Goal: Task Accomplishment & Management: Complete application form

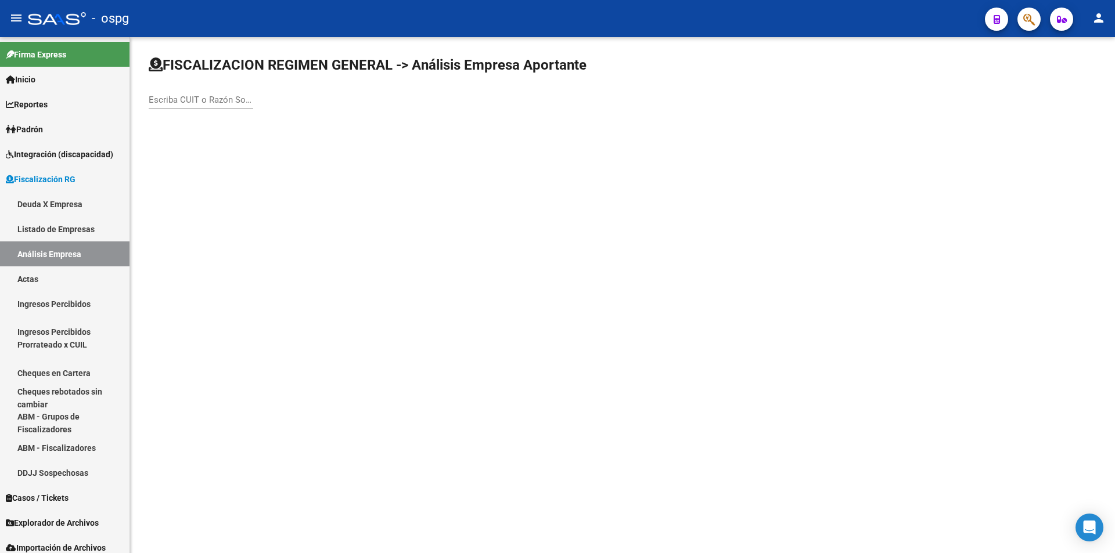
click at [198, 93] on div "Escriba CUIT o Razón Social para buscar" at bounding box center [201, 96] width 104 height 25
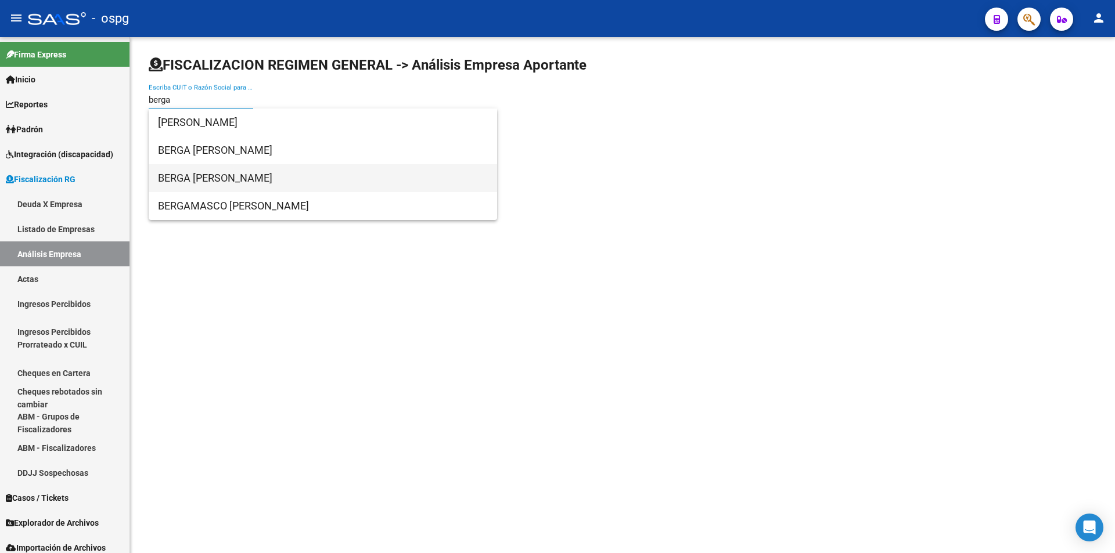
type input "berga"
click at [214, 173] on span "BERGA [PERSON_NAME]" at bounding box center [323, 178] width 330 height 28
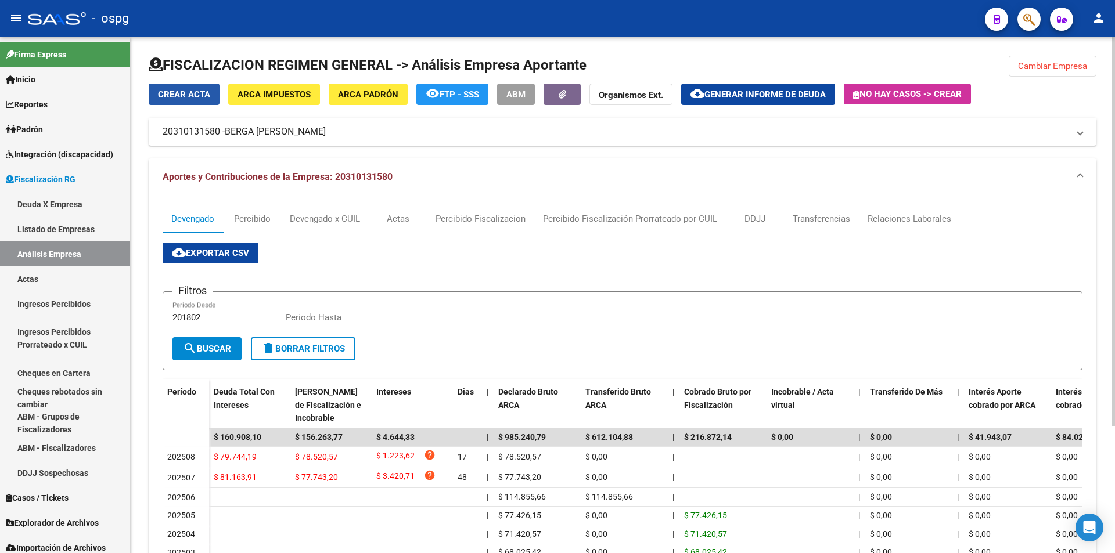
click at [192, 95] on span "Crear Acta" at bounding box center [184, 94] width 52 height 10
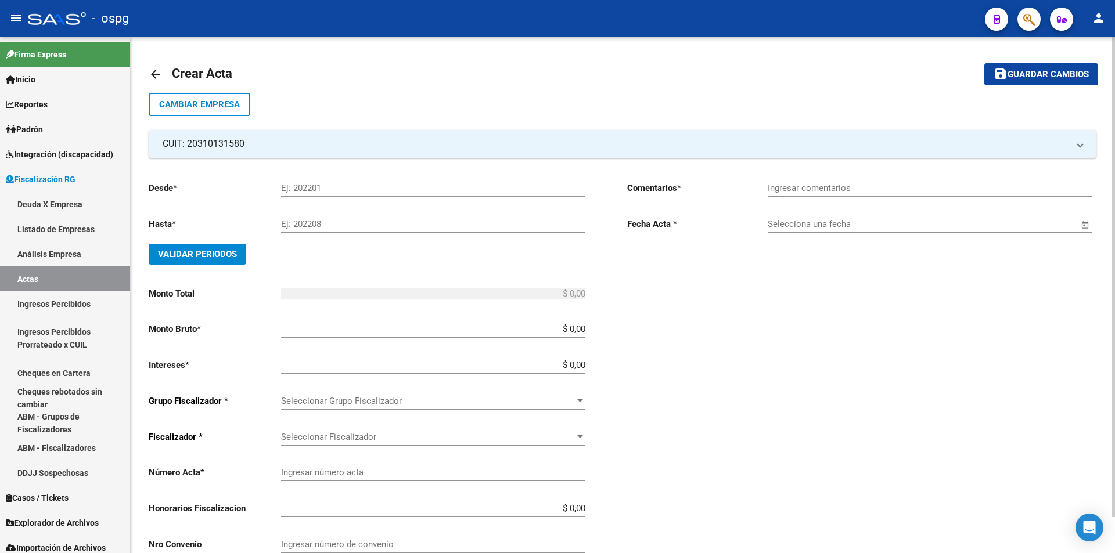
click at [331, 190] on input "Ej: 202201" at bounding box center [433, 188] width 304 height 10
type input "202507"
click at [334, 224] on input "Ej: 202208" at bounding box center [433, 224] width 304 height 10
type input "202508"
click at [219, 249] on span "Validar Periodos" at bounding box center [197, 254] width 79 height 10
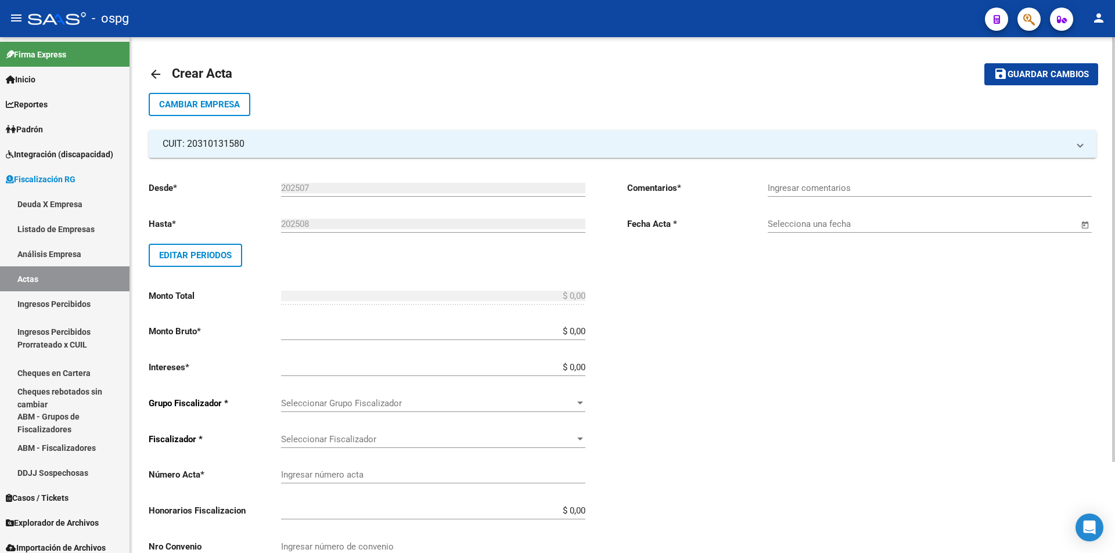
click at [801, 191] on input "Ingresar comentarios" at bounding box center [929, 188] width 324 height 10
type input "Recibo 43321"
click at [1086, 222] on span "Open calendar" at bounding box center [1085, 225] width 28 height 28
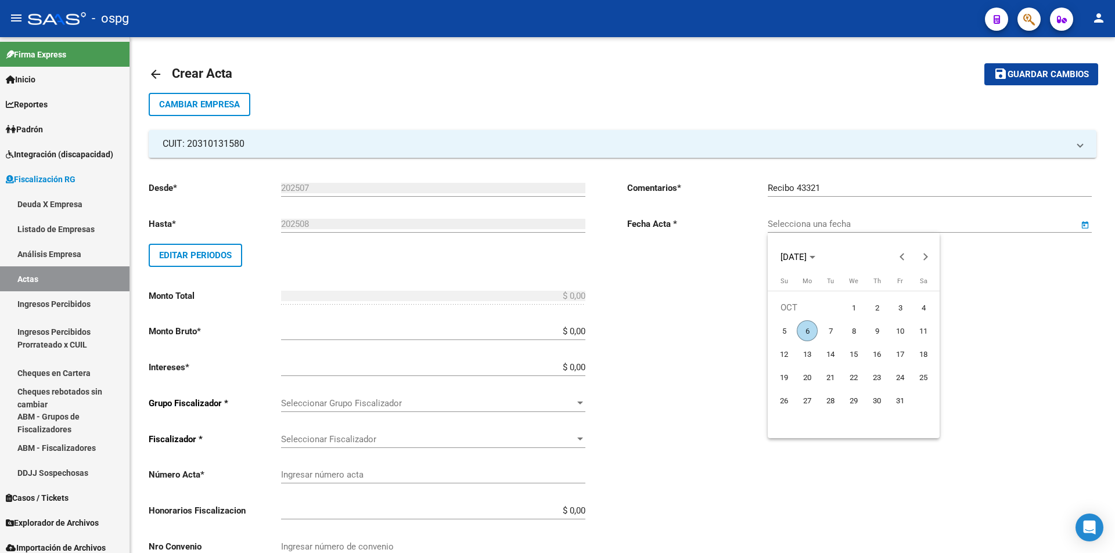
click at [803, 330] on span "6" at bounding box center [806, 330] width 21 height 21
type input "[DATE]"
click at [583, 332] on input "$ 0,00" at bounding box center [433, 331] width 304 height 10
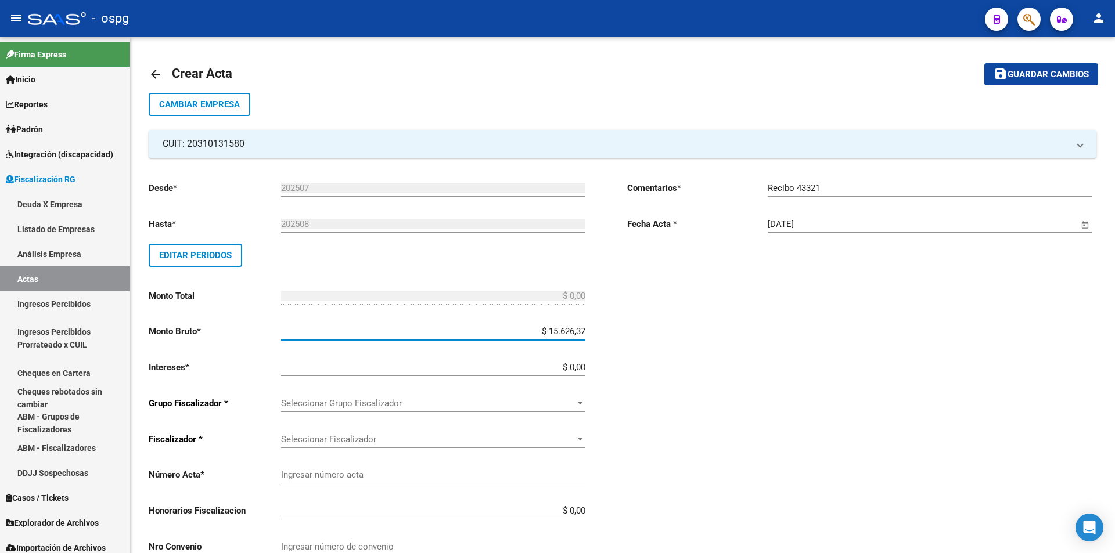
type input "$ 156.263,77"
click at [585, 365] on input "$ 0,00" at bounding box center [433, 367] width 304 height 10
type input "$ 3.928,12"
type input "$ 160.191,89"
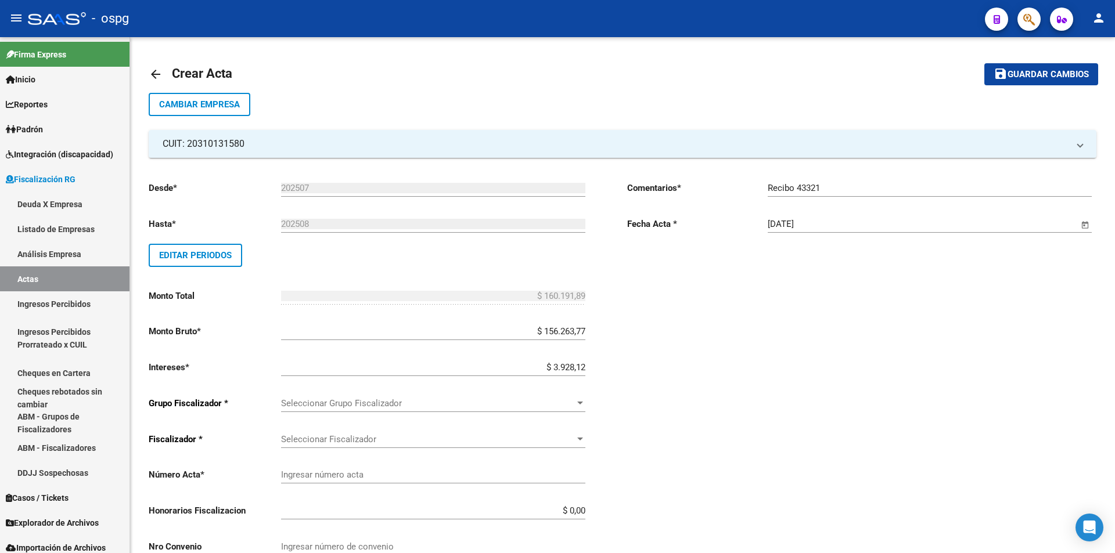
click at [609, 314] on div "Desde * 202507 Ej: 202201 Hasta * 202508 Ej: 202208 Editar Periodos Monto Total…" at bounding box center [383, 404] width 469 height 464
click at [580, 401] on div at bounding box center [580, 403] width 10 height 9
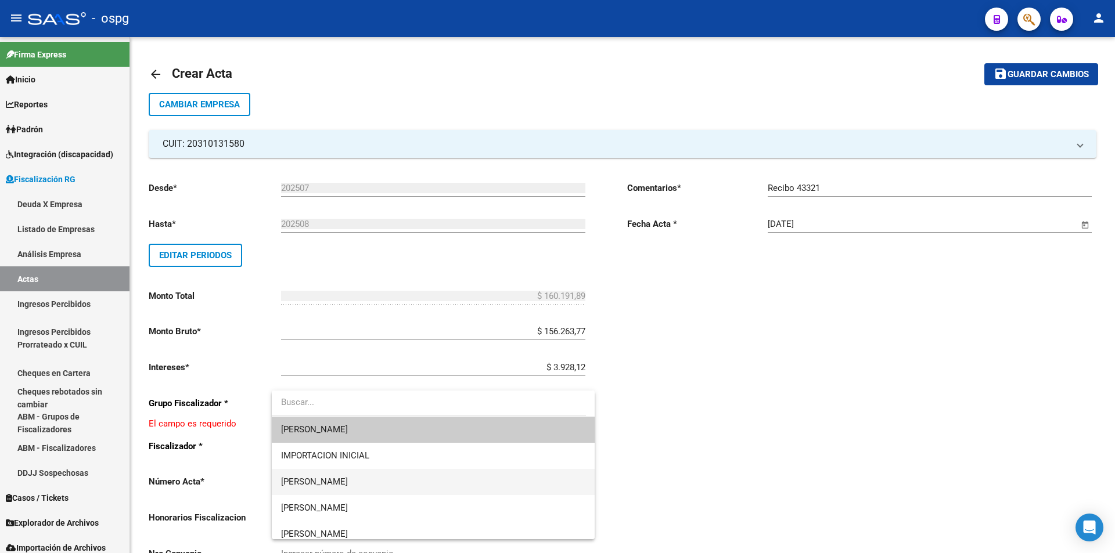
click at [531, 484] on span "[PERSON_NAME]" at bounding box center [433, 482] width 304 height 26
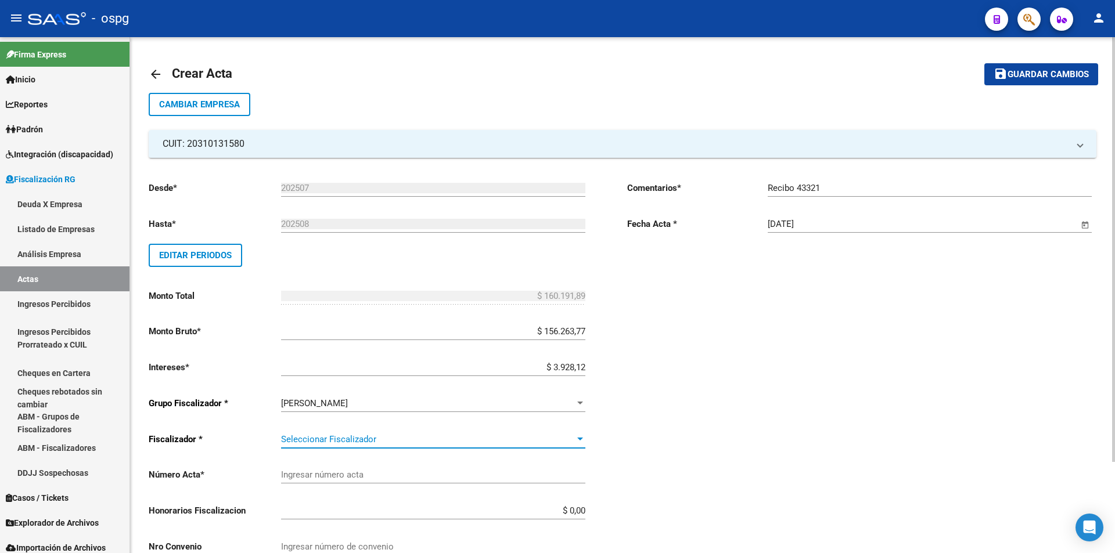
click at [581, 444] on div "Seleccionar Fiscalizador" at bounding box center [433, 439] width 304 height 10
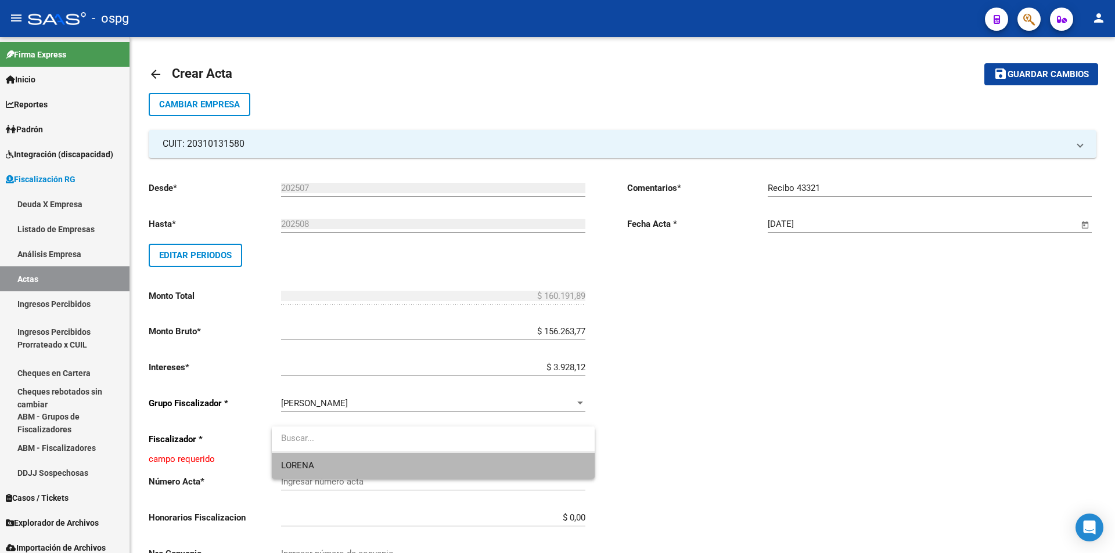
click at [568, 467] on span "LORENA" at bounding box center [433, 466] width 304 height 26
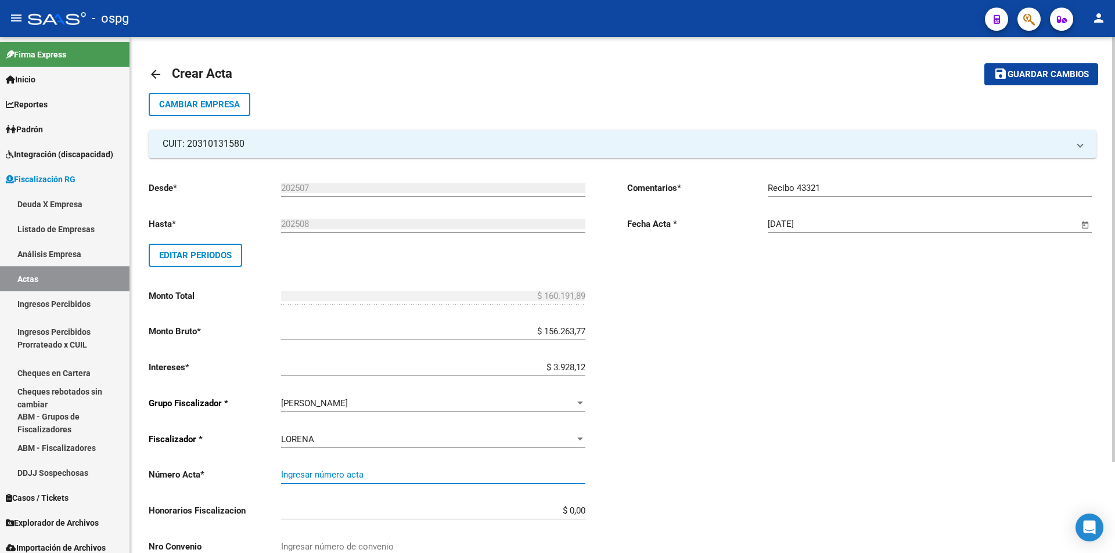
click at [540, 477] on input "Ingresar número acta" at bounding box center [433, 475] width 304 height 10
type input "202507-202508"
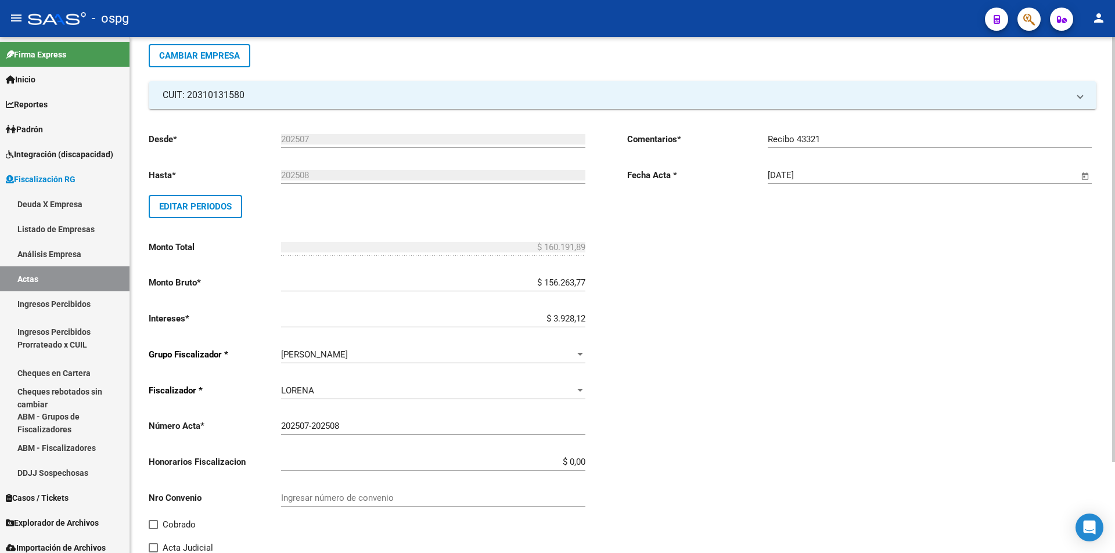
scroll to position [111, 0]
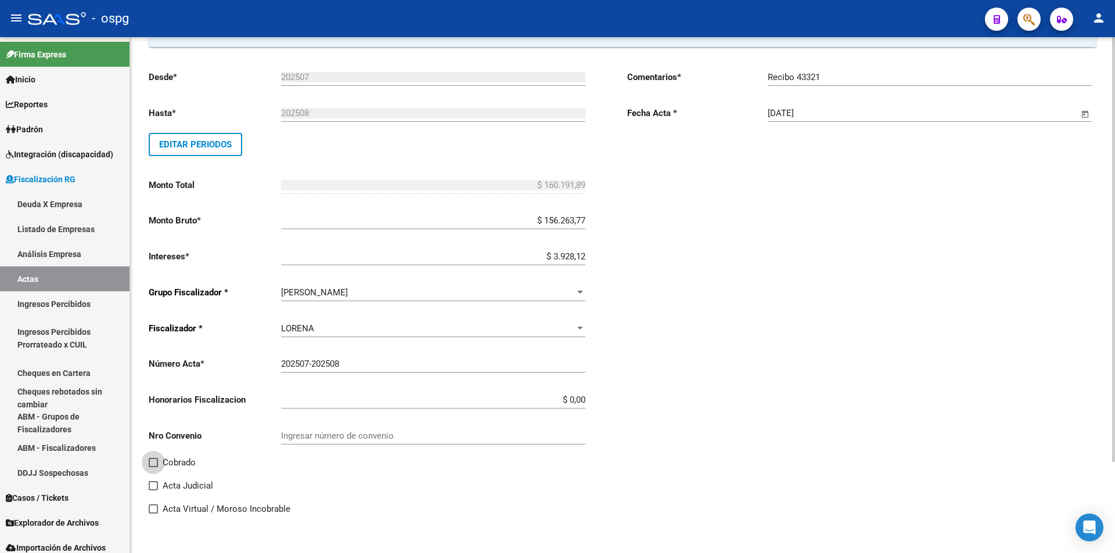
click at [153, 461] on span at bounding box center [153, 462] width 9 height 9
click at [153, 467] on input "Cobrado" at bounding box center [153, 467] width 1 height 1
checkbox input "true"
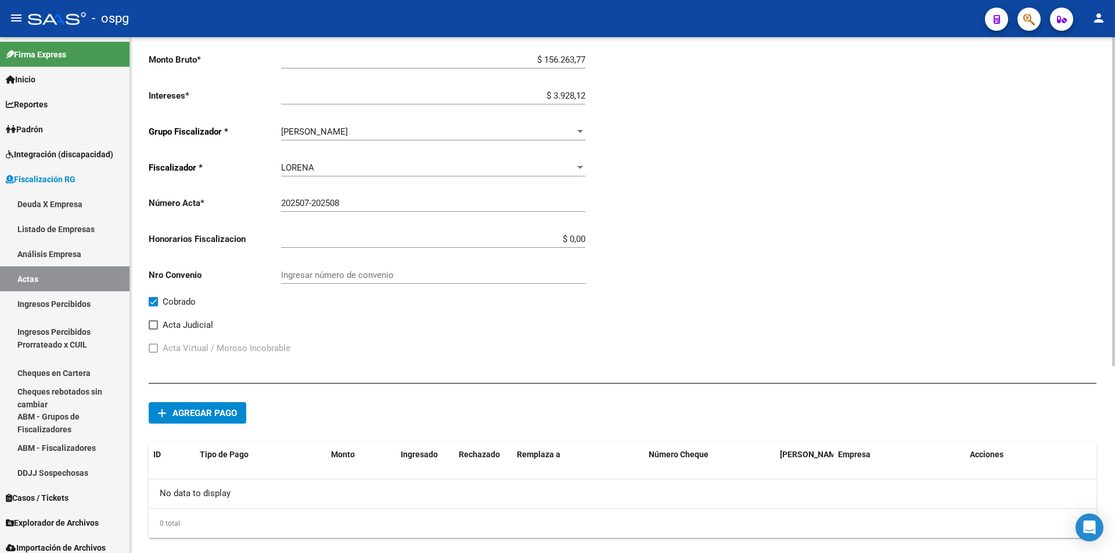
scroll to position [285, 0]
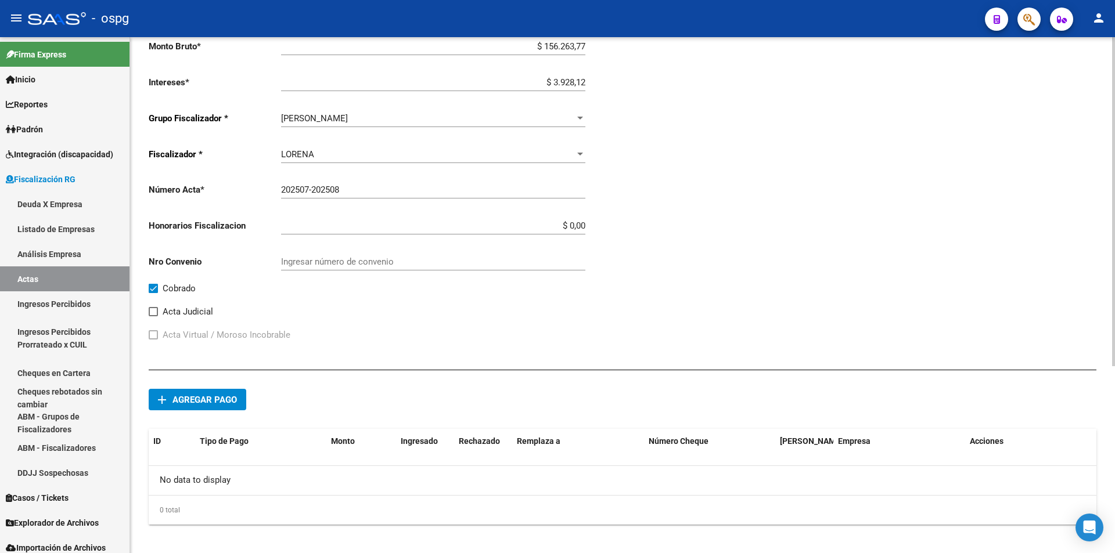
click at [191, 405] on button "add Agregar pago" at bounding box center [198, 399] width 98 height 21
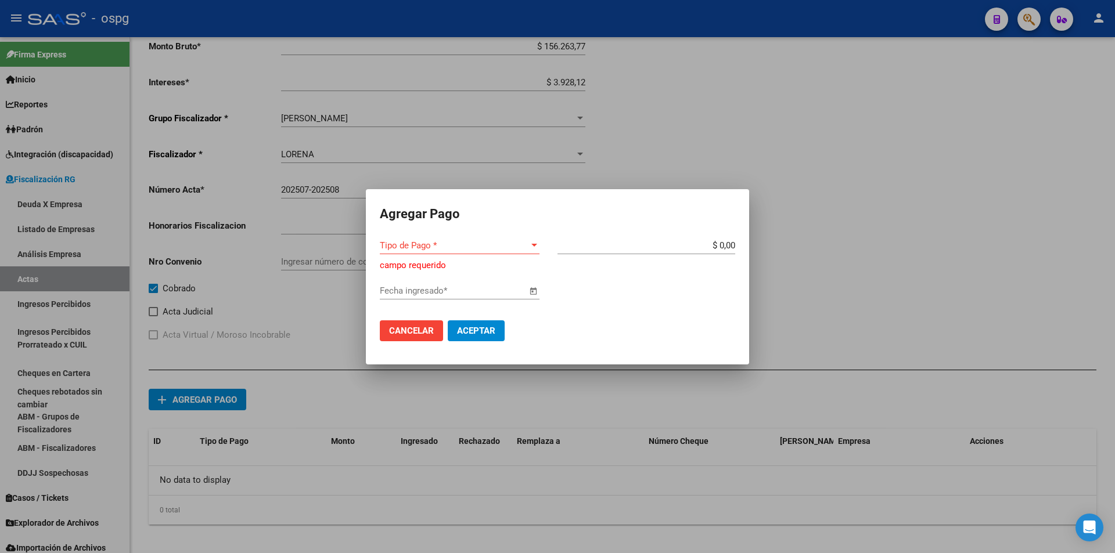
click at [536, 252] on div "Tipo de Pago * Tipo de Pago *" at bounding box center [460, 245] width 160 height 17
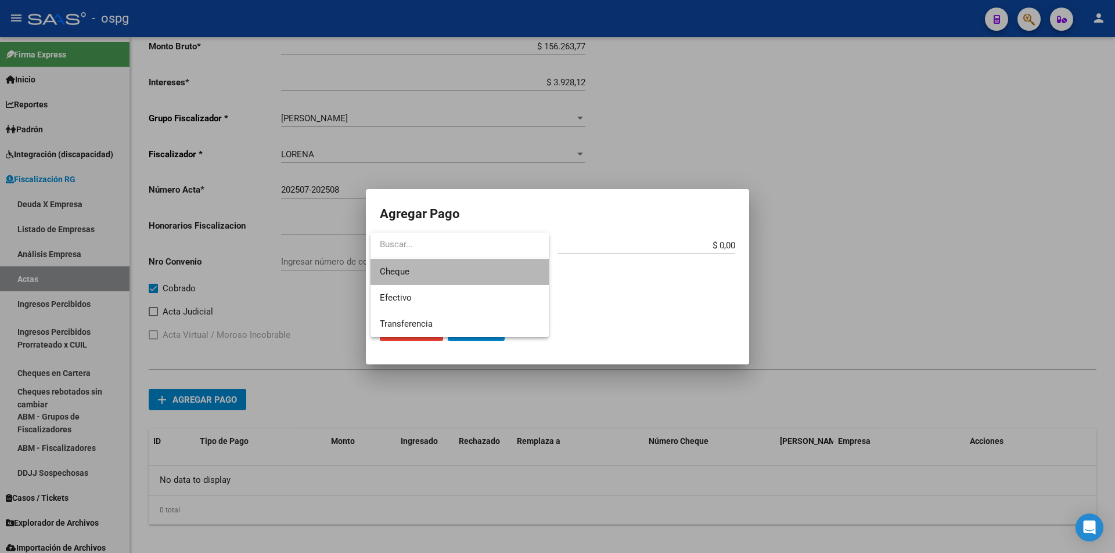
click at [520, 266] on span "Cheque" at bounding box center [460, 272] width 160 height 26
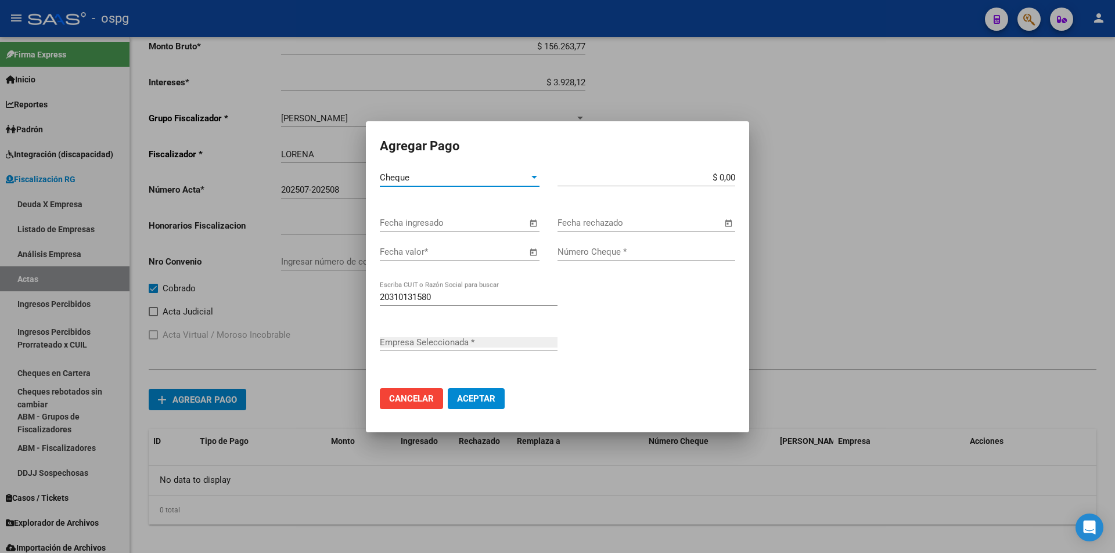
type input "BERGA [PERSON_NAME]"
click at [533, 219] on span "Open calendar" at bounding box center [533, 224] width 28 height 28
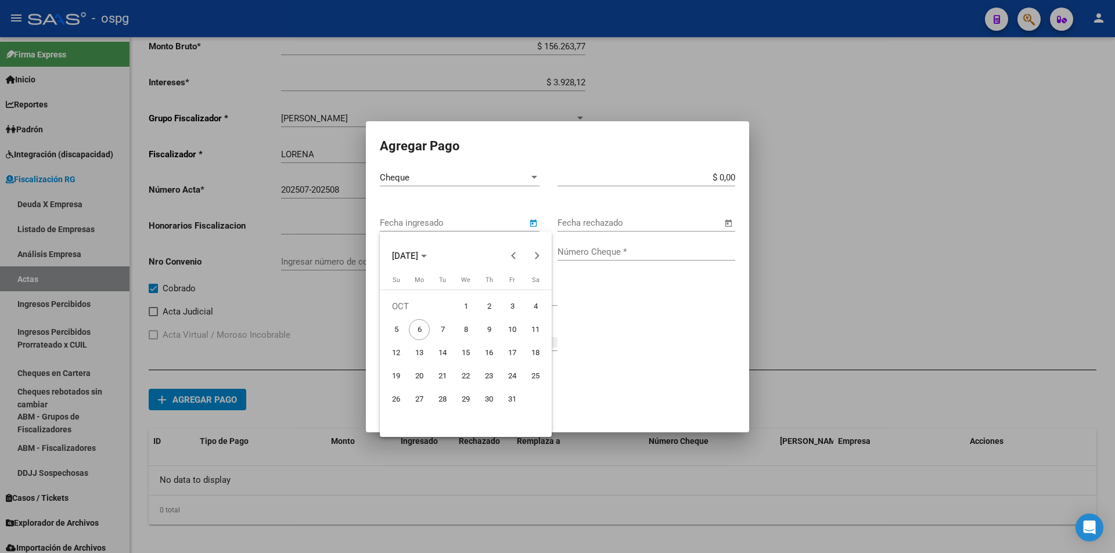
click at [510, 307] on span "3" at bounding box center [512, 306] width 21 height 21
type input "[DATE]"
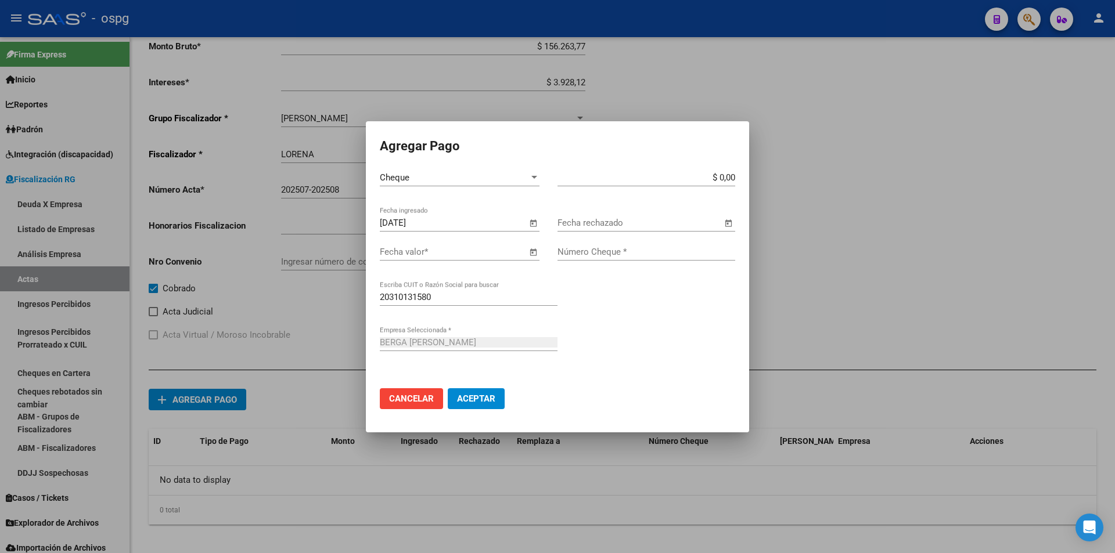
click at [528, 251] on span "Open calendar" at bounding box center [533, 253] width 28 height 28
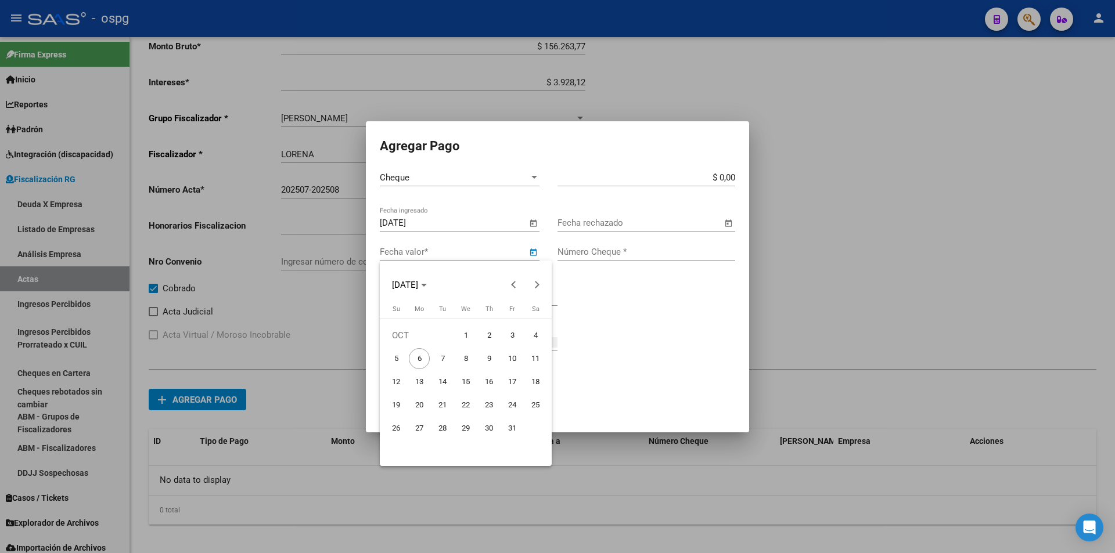
click at [462, 386] on span "15" at bounding box center [465, 382] width 21 height 21
type input "[DATE]"
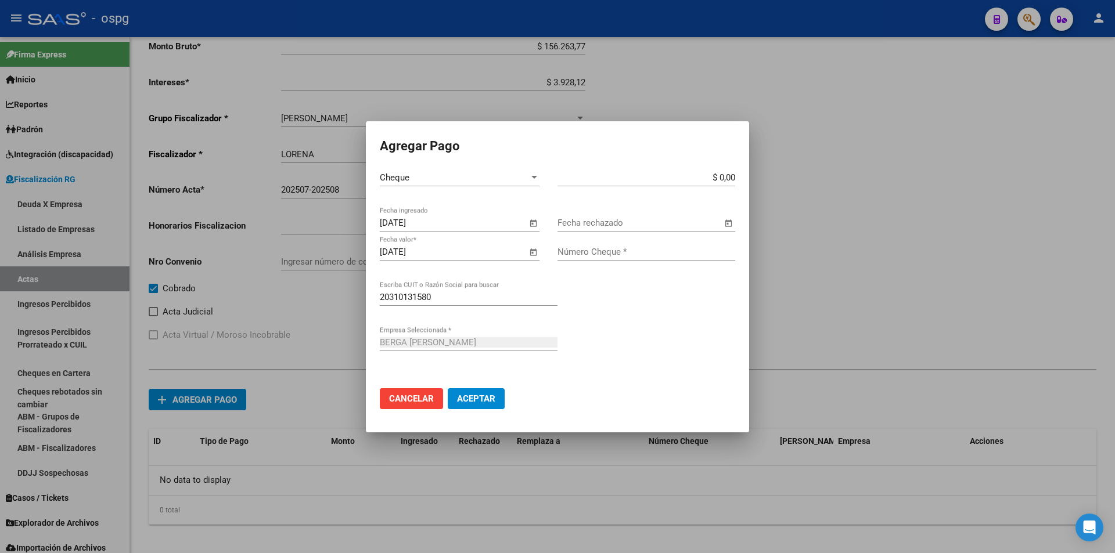
click at [532, 223] on span "Open calendar" at bounding box center [533, 224] width 28 height 28
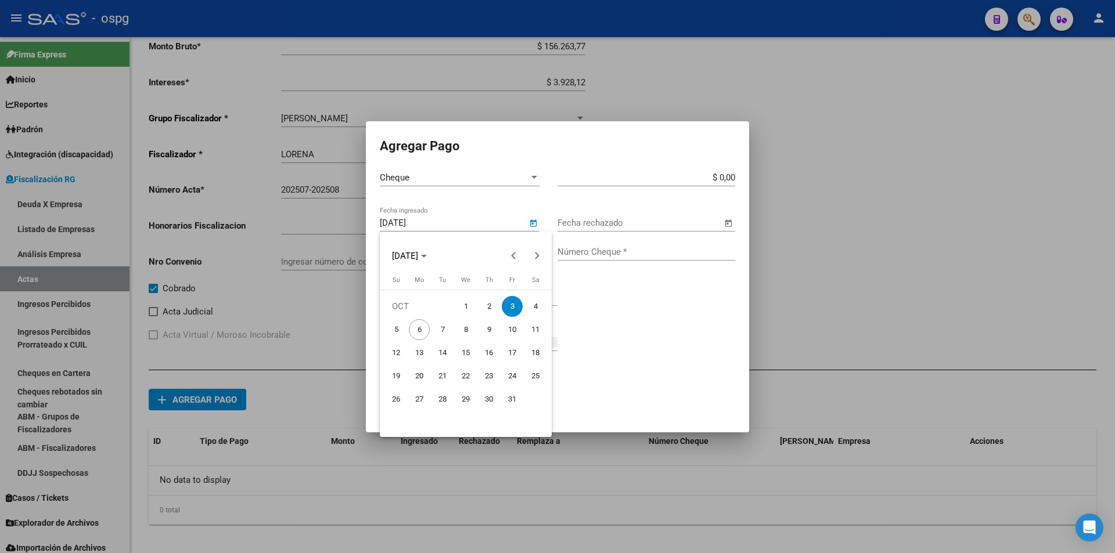
click at [468, 351] on span "15" at bounding box center [465, 352] width 21 height 21
type input "[DATE]"
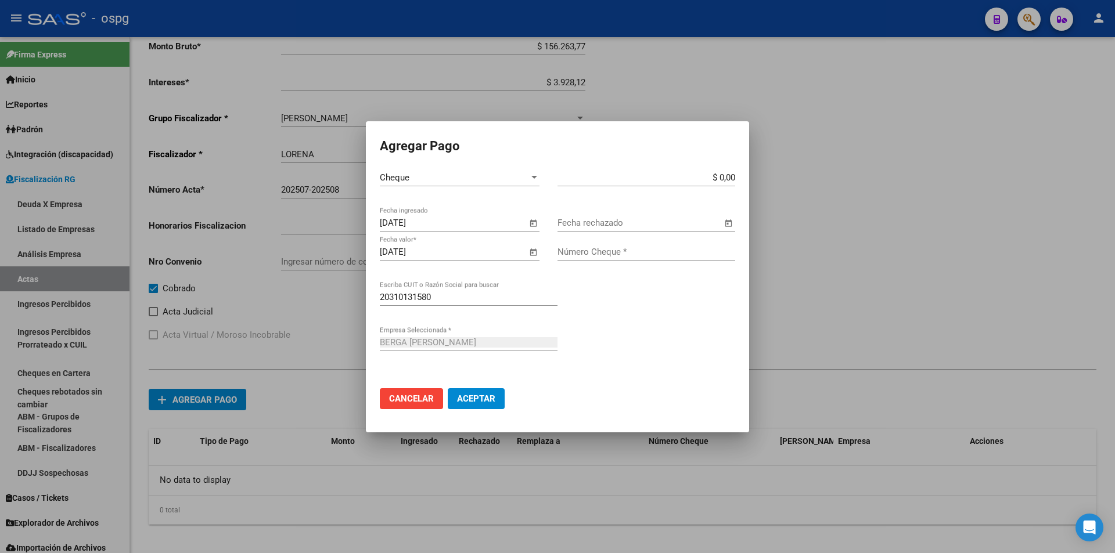
click at [732, 178] on input "$ 0,00" at bounding box center [646, 177] width 178 height 10
click at [734, 175] on input "$ 0,00" at bounding box center [646, 177] width 178 height 10
type input "$ 160.191,89"
click at [612, 253] on input "Número Cheque *" at bounding box center [646, 252] width 178 height 10
type input "18100055"
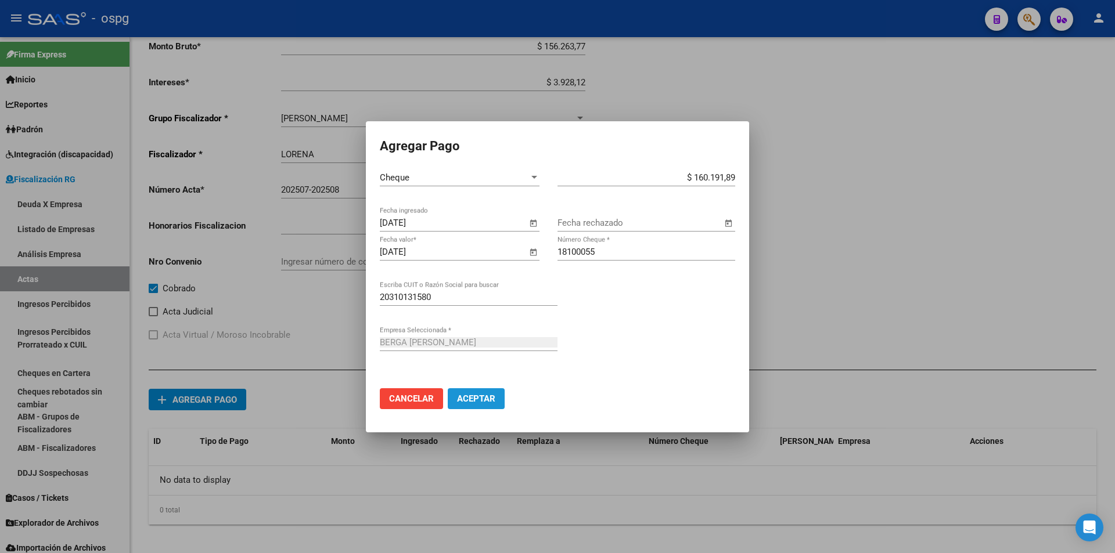
click at [496, 397] on button "Aceptar" at bounding box center [476, 398] width 57 height 21
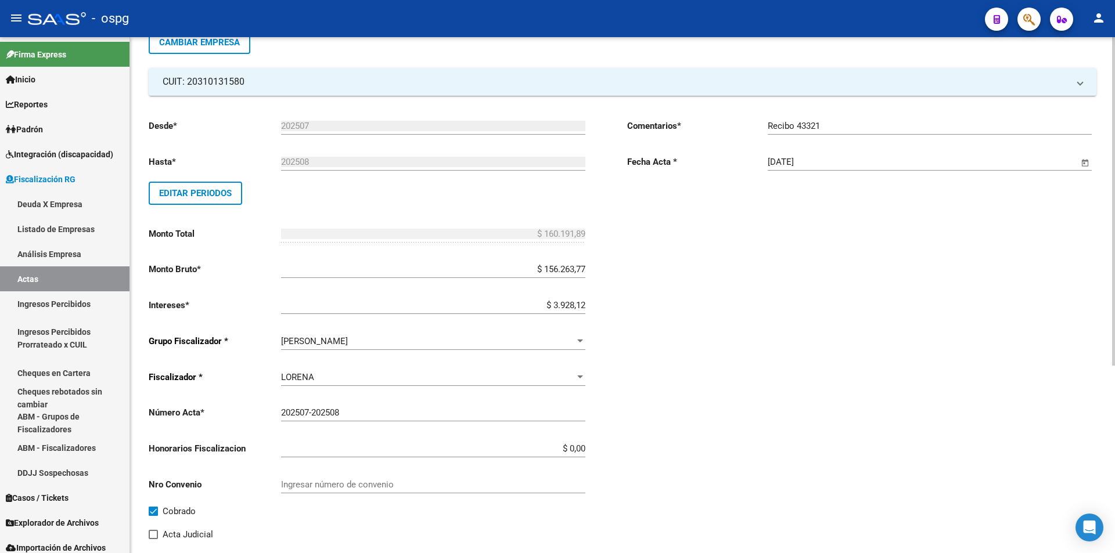
scroll to position [0, 0]
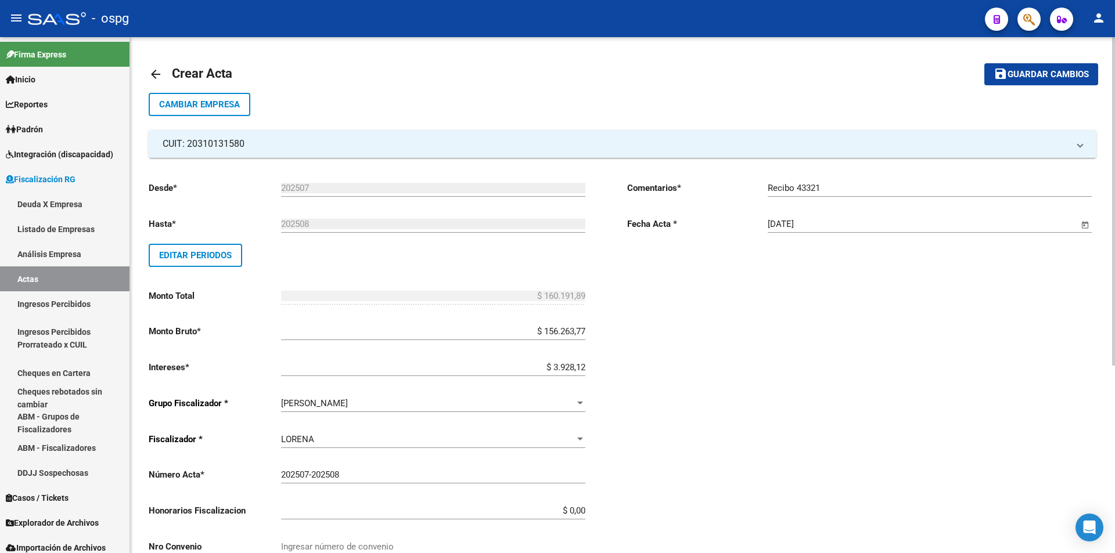
click at [1069, 73] on span "Guardar cambios" at bounding box center [1047, 75] width 81 height 10
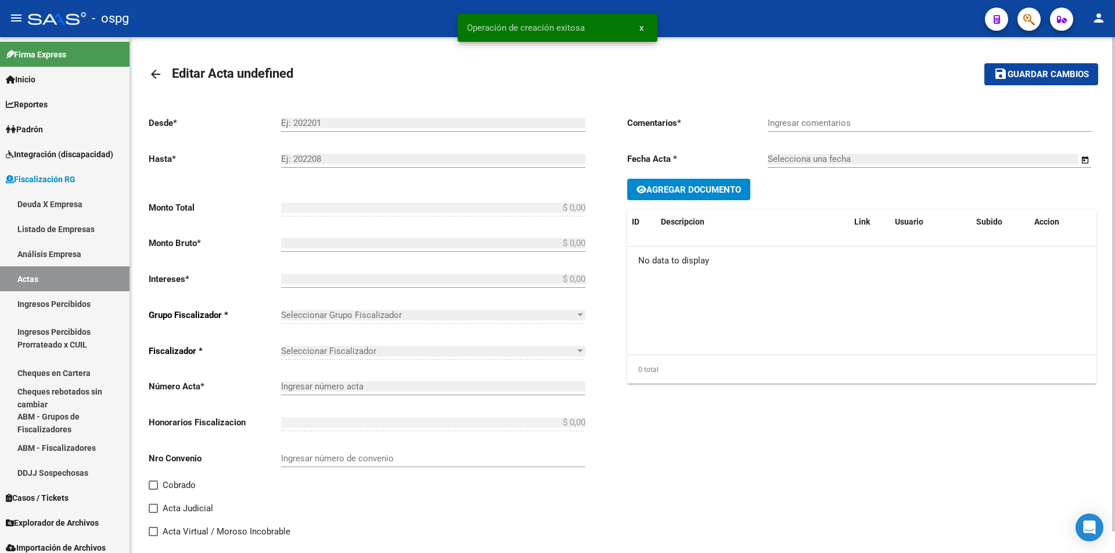
type input "202507"
type input "202508"
type input "$ 160.191,89"
type input "$ 156.263,77"
type input "$ 3.928,12"
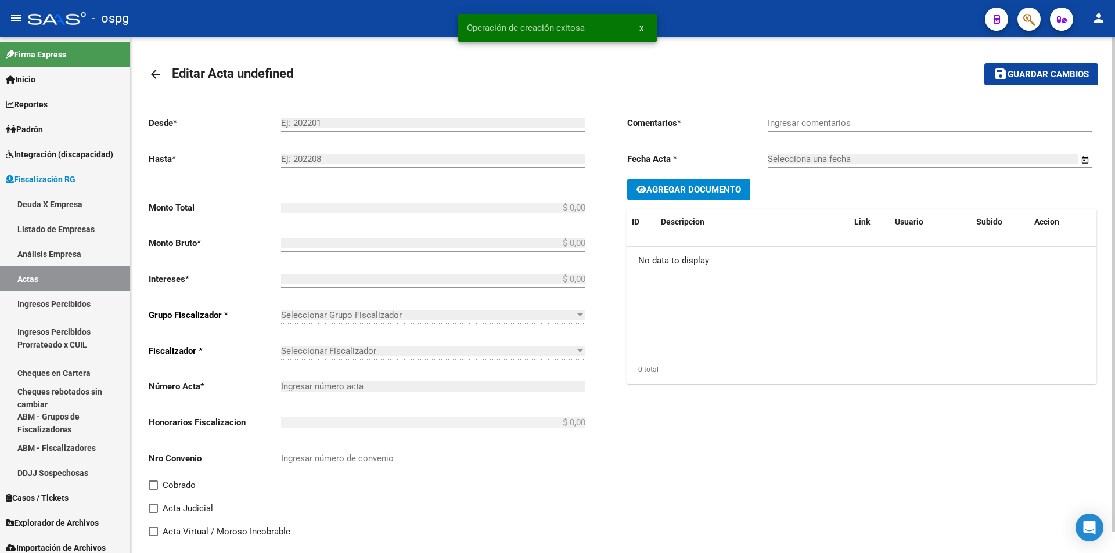
type input "202507-202508"
checkbox input "true"
type input "Recibo 43321"
type input "[DATE]"
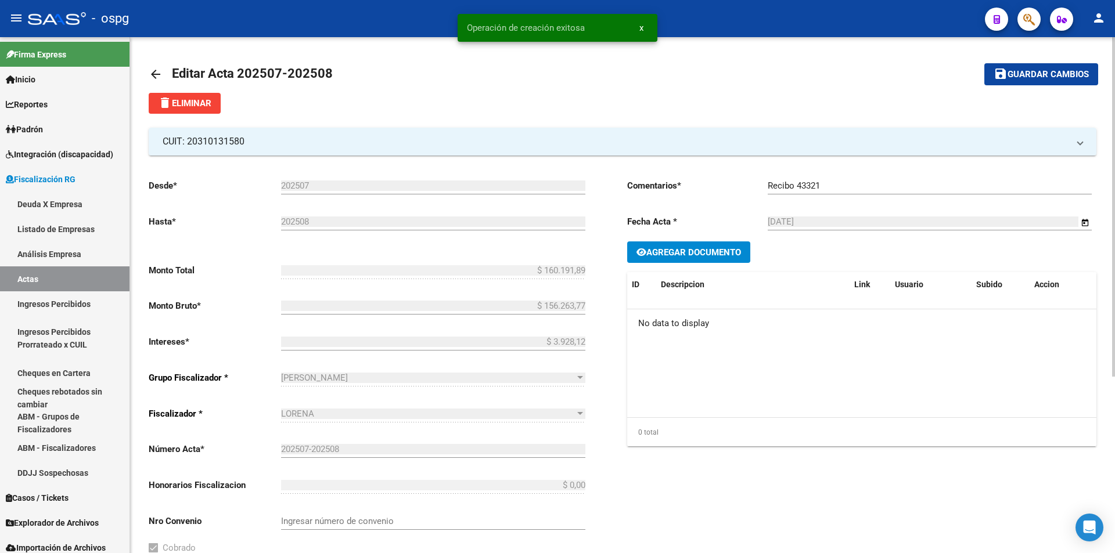
click at [699, 253] on span "Agregar Documento" at bounding box center [693, 252] width 95 height 10
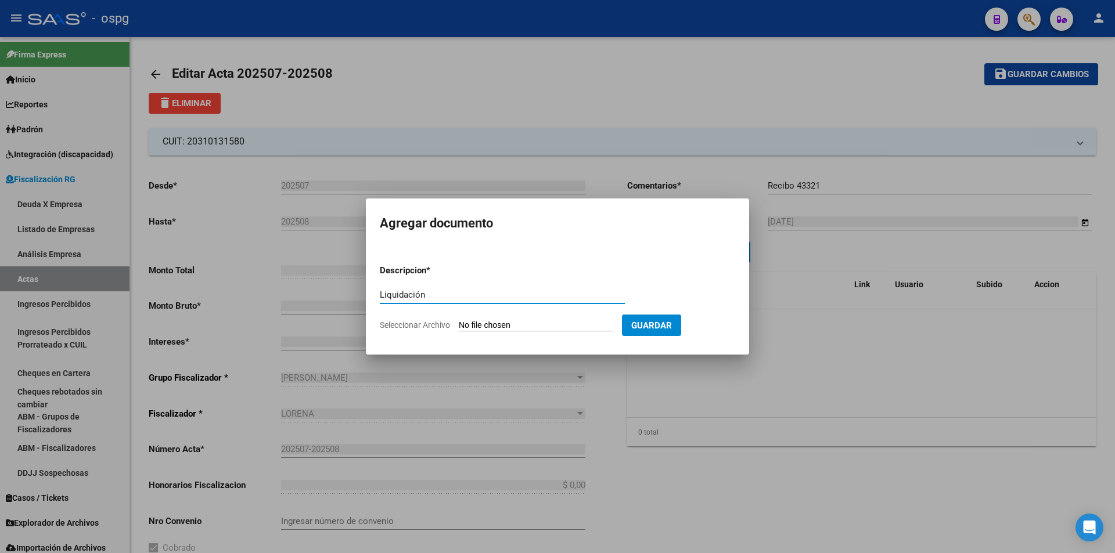
type input "Liquidación"
click at [508, 323] on input "Seleccionar Archivo" at bounding box center [536, 325] width 154 height 11
type input "C:\fakepath\[PERSON_NAME][PERSON_NAME].pdf"
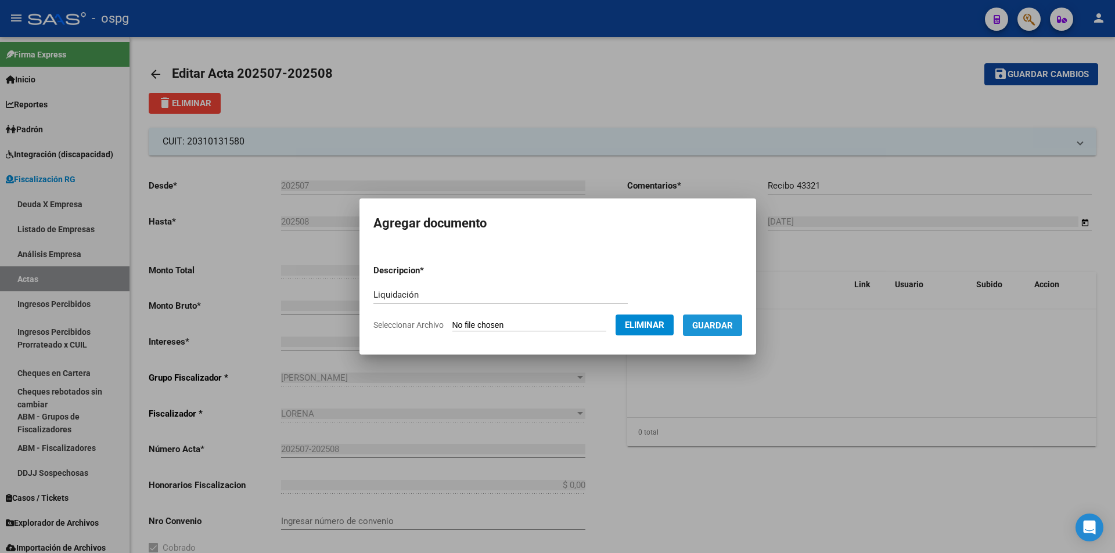
click at [728, 322] on span "Guardar" at bounding box center [712, 325] width 41 height 10
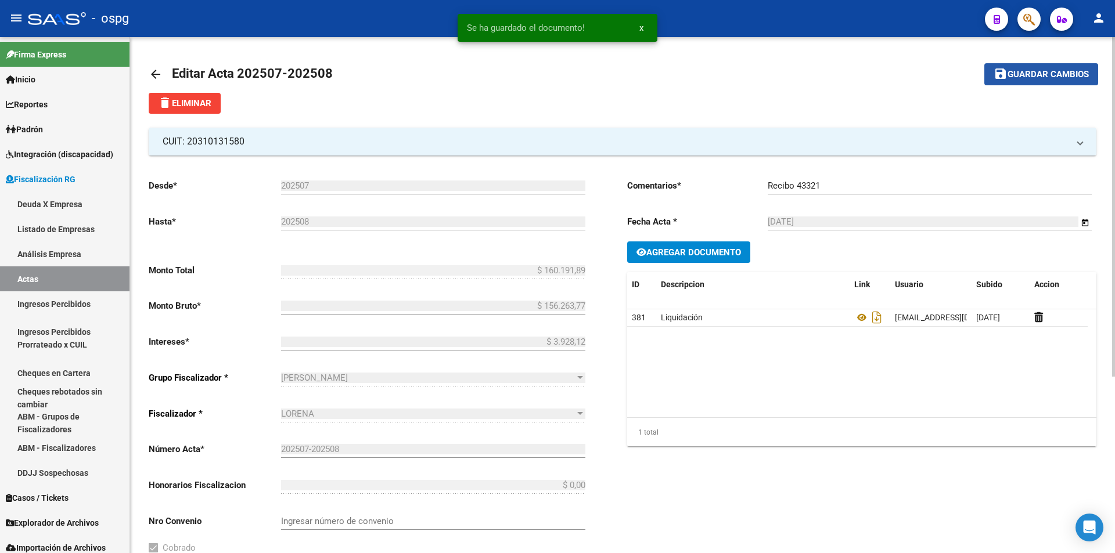
click at [1078, 78] on span "Guardar cambios" at bounding box center [1047, 75] width 81 height 10
click at [73, 250] on link "Análisis Empresa" at bounding box center [64, 253] width 129 height 25
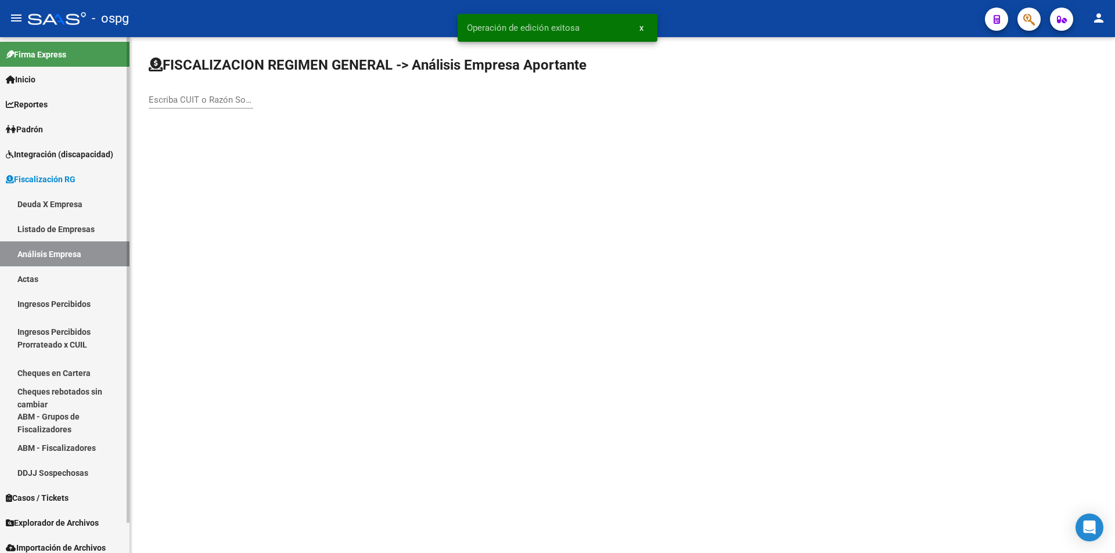
click at [61, 280] on link "Actas" at bounding box center [64, 278] width 129 height 25
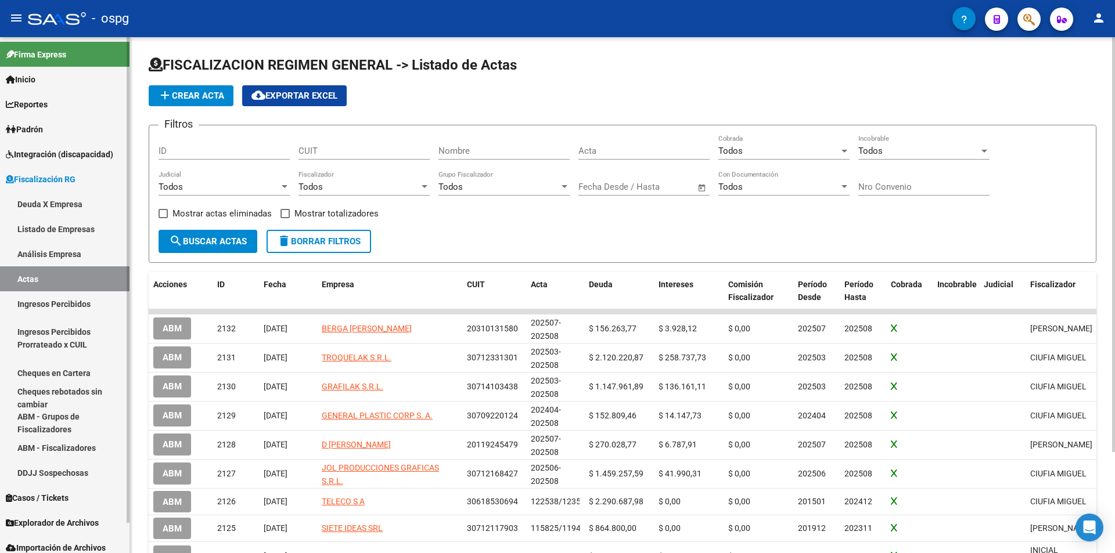
click at [77, 254] on link "Análisis Empresa" at bounding box center [64, 253] width 129 height 25
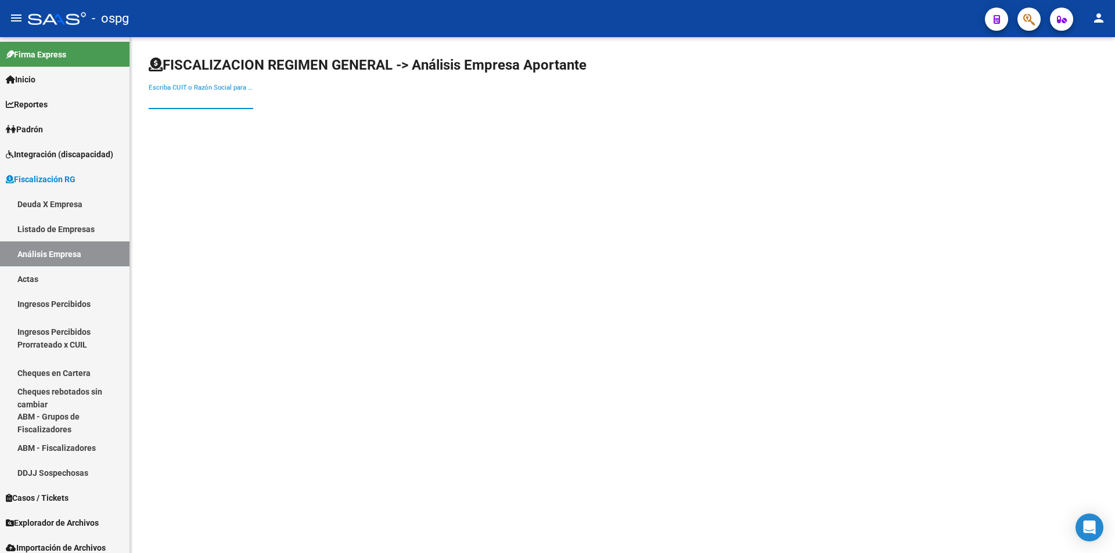
click at [185, 103] on input "Escriba CUIT o Razón Social para buscar" at bounding box center [201, 100] width 104 height 10
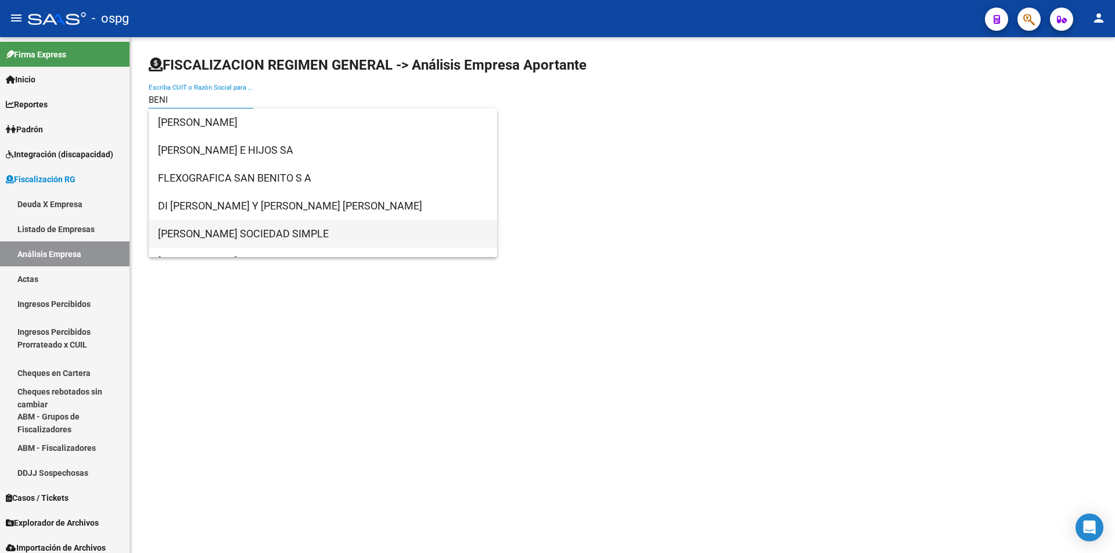
type input "BENI"
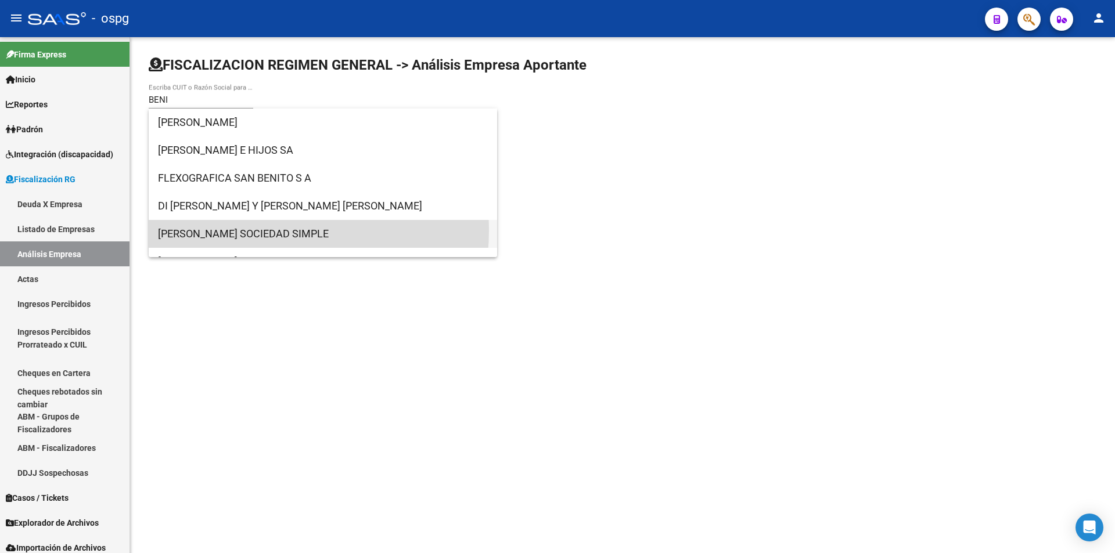
click at [240, 230] on span "[PERSON_NAME] SOCIEDAD SIMPLE" at bounding box center [323, 234] width 330 height 28
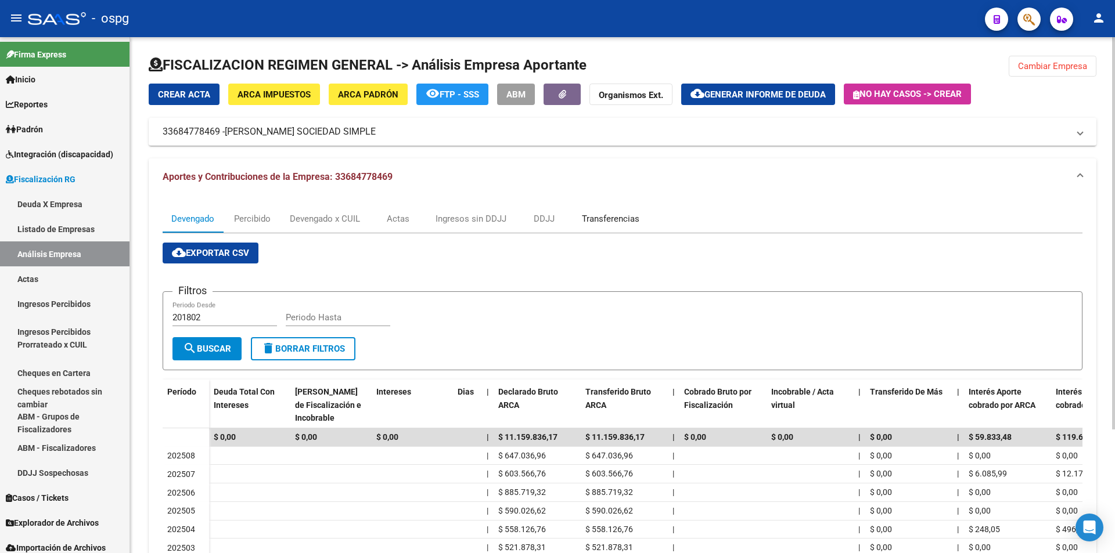
click at [621, 217] on div "Transferencias" at bounding box center [610, 218] width 57 height 13
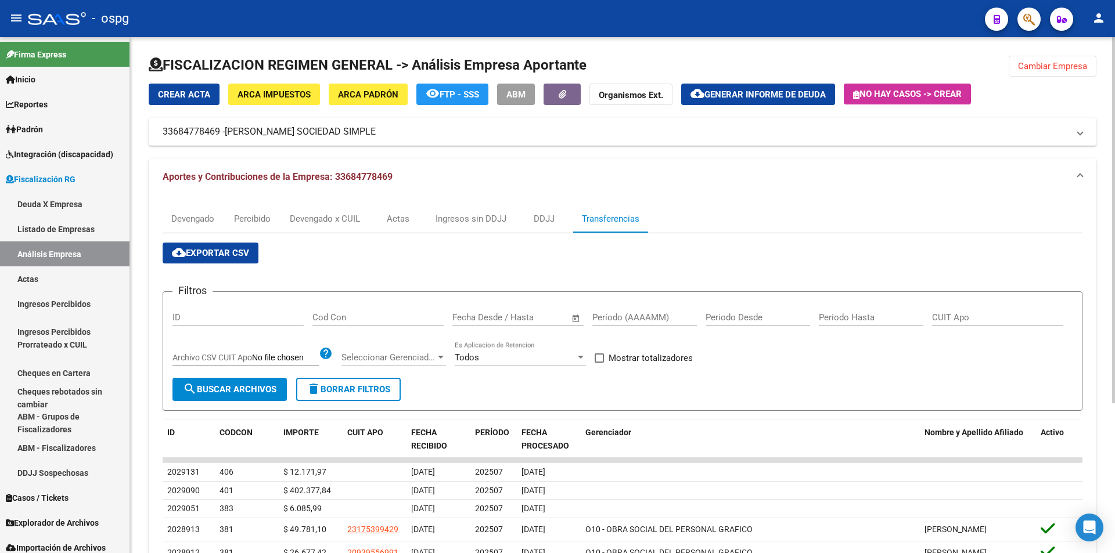
click at [621, 316] on input "Período (AAAAMM)" at bounding box center [644, 317] width 104 height 10
type input "202507"
click at [599, 357] on span at bounding box center [598, 358] width 9 height 9
click at [599, 363] on input "Mostrar totalizadores" at bounding box center [598, 363] width 1 height 1
checkbox input "true"
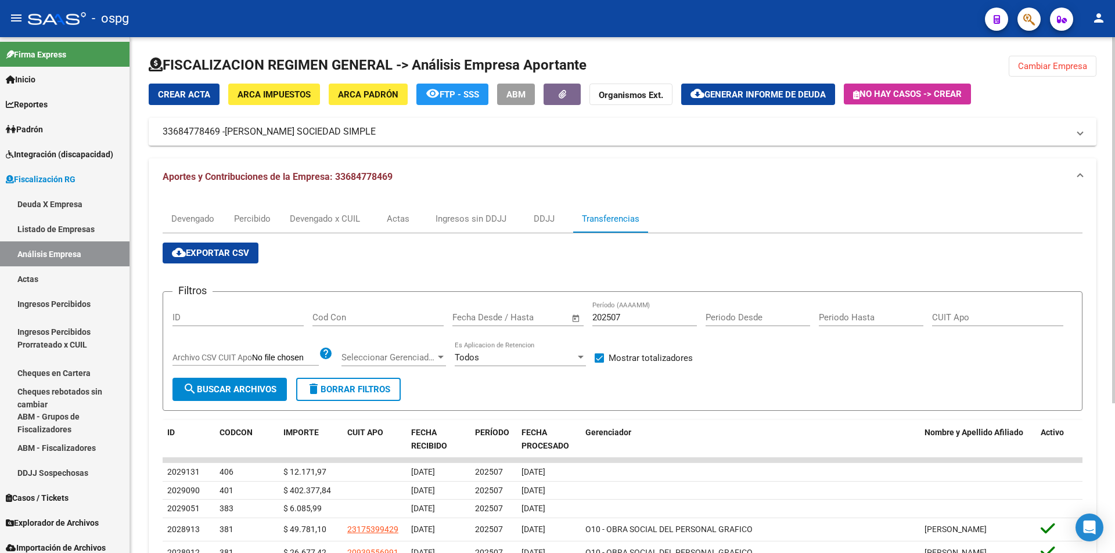
click at [230, 394] on span "search Buscar Archivos" at bounding box center [229, 389] width 93 height 10
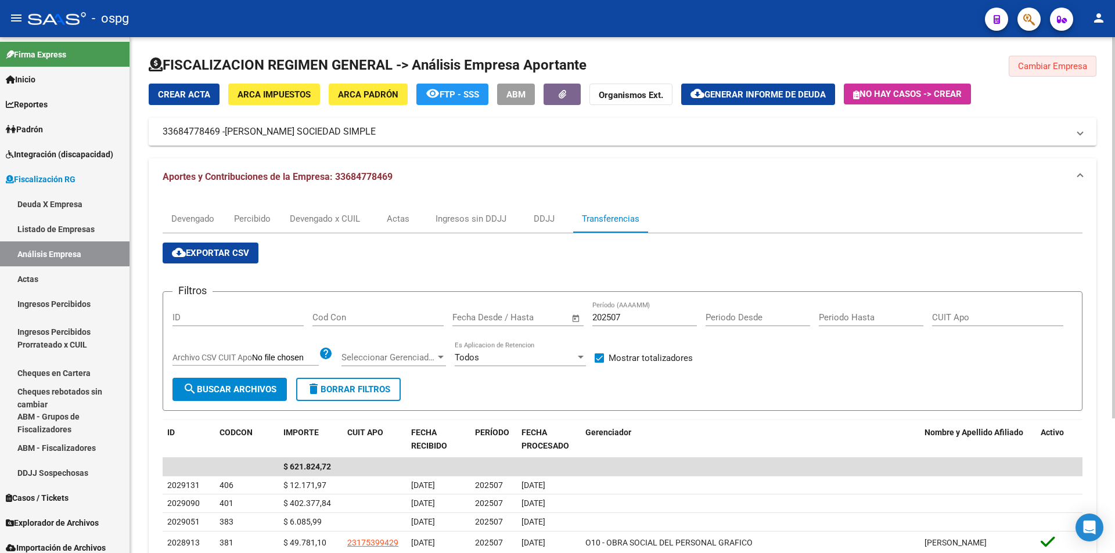
click at [1072, 70] on span "Cambiar Empresa" at bounding box center [1052, 66] width 69 height 10
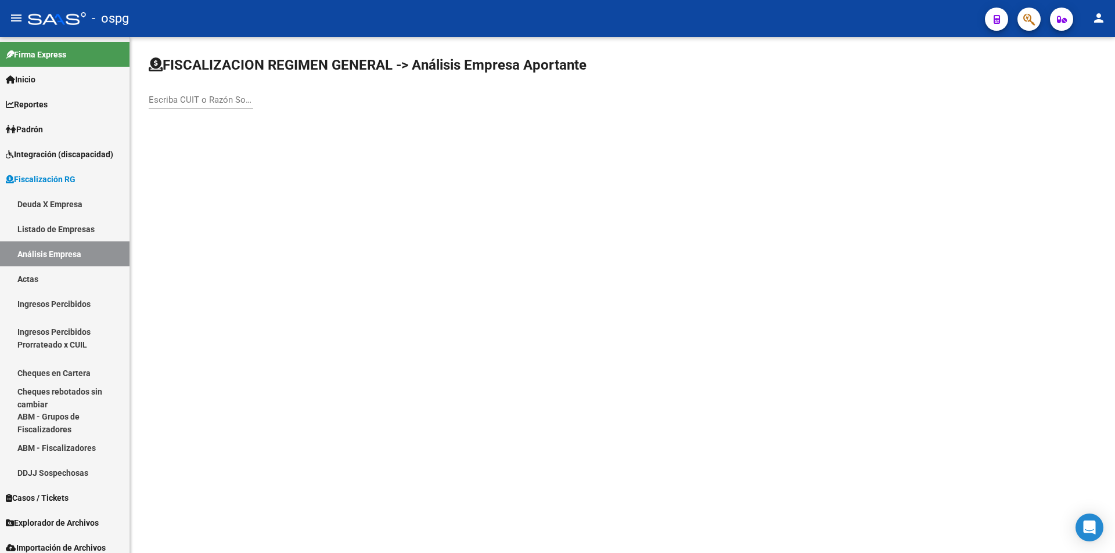
click at [229, 103] on input "Escriba CUIT o Razón Social para buscar" at bounding box center [201, 100] width 104 height 10
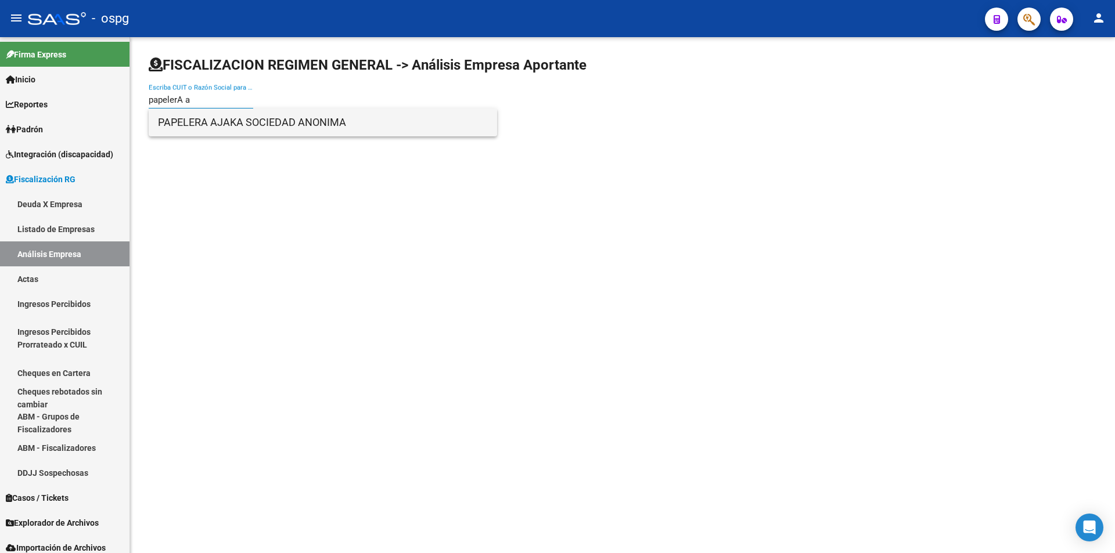
type input "papelerA a"
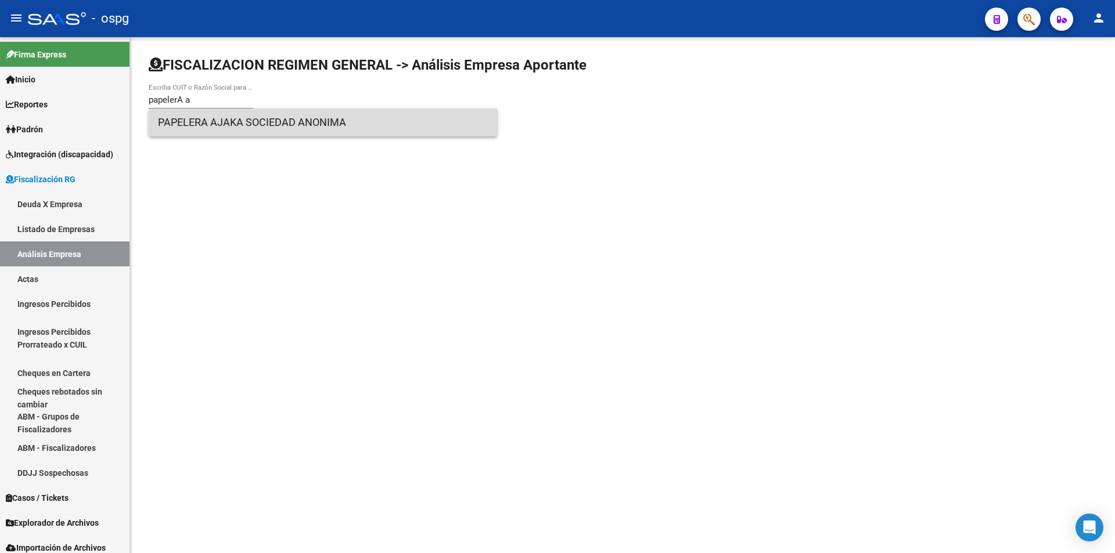
click at [254, 122] on span "PAPELERA AJAKA SOCIEDAD ANONIMA" at bounding box center [323, 123] width 330 height 28
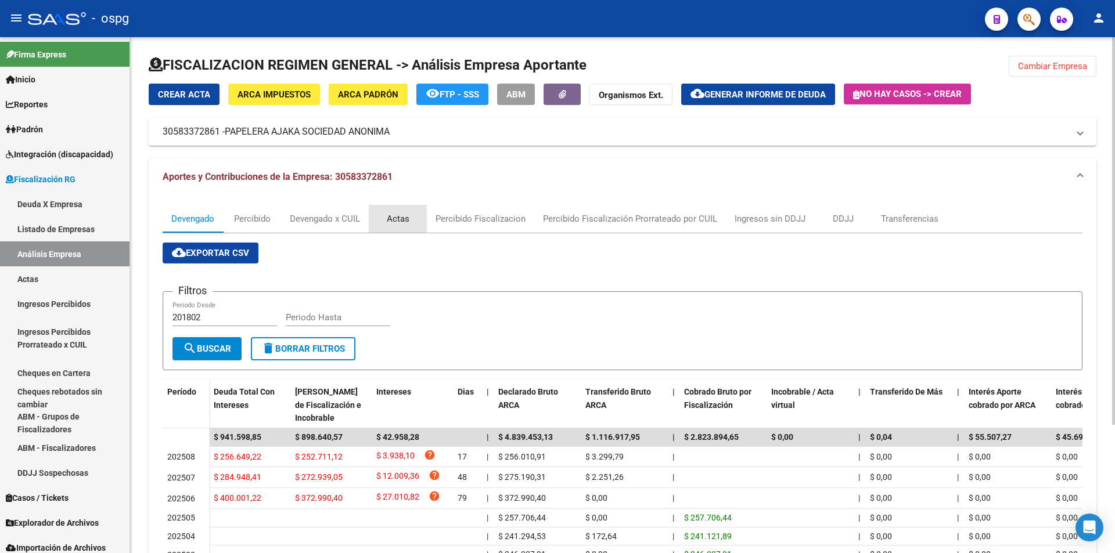
click at [398, 220] on div "Actas" at bounding box center [398, 218] width 23 height 13
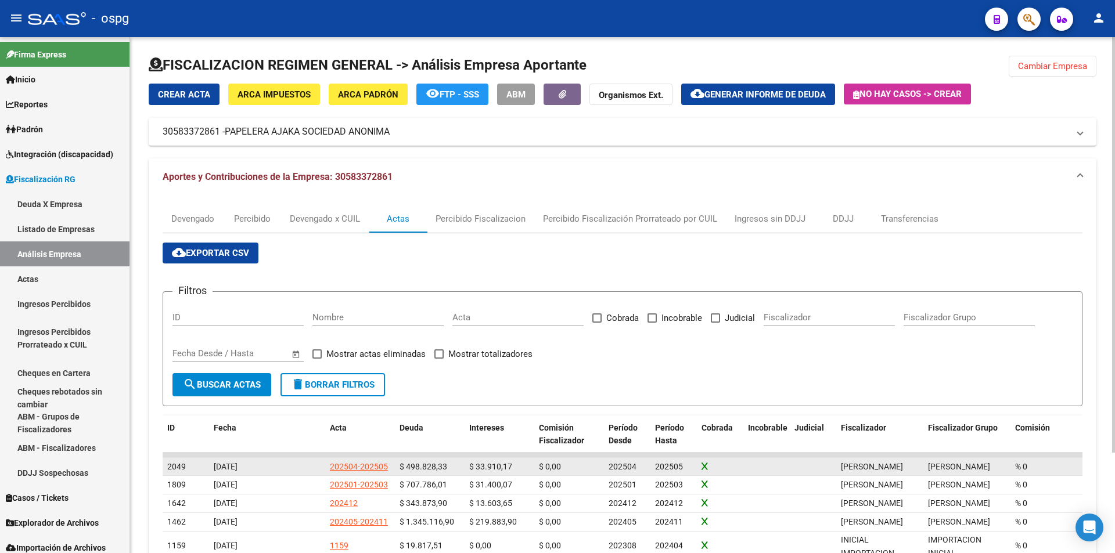
click at [364, 465] on div "202504-202505" at bounding box center [359, 466] width 58 height 13
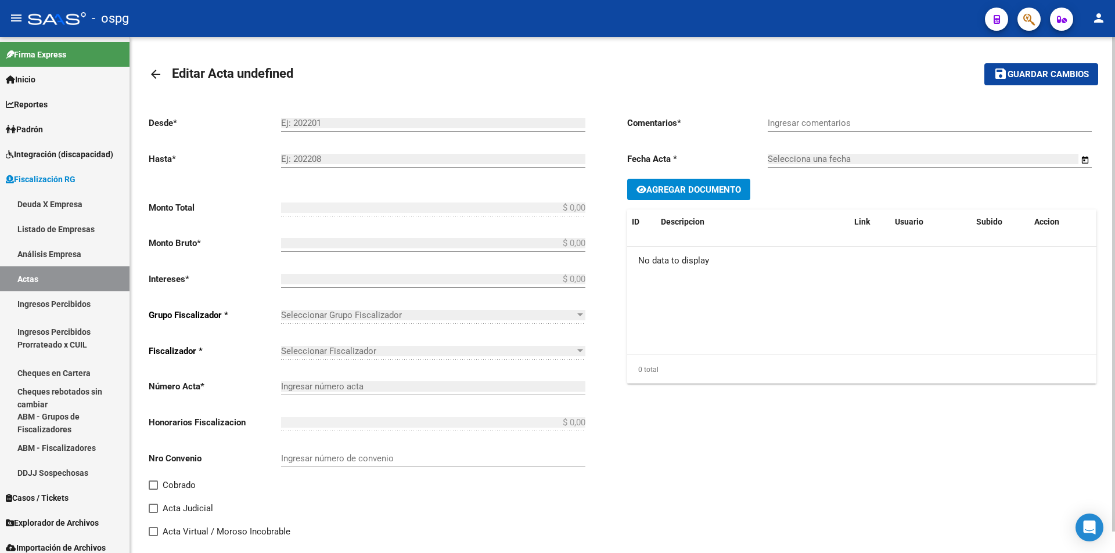
type input "202504"
type input "202505"
type input "$ 532.738,50"
type input "$ 498.828,33"
type input "$ 33.910,17"
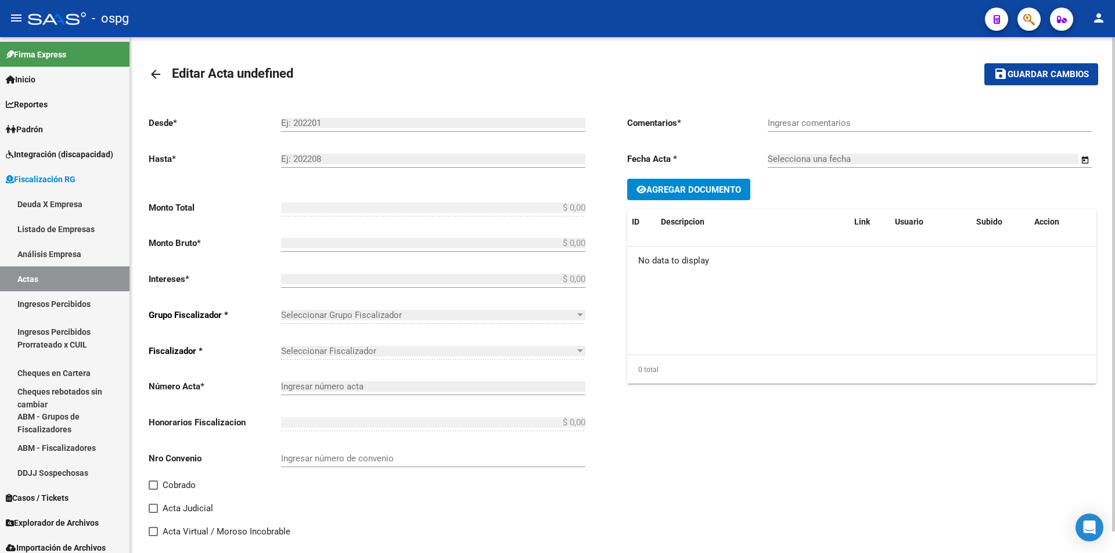
type input "202504-202505"
checkbox input "true"
type input "Recibo 43149"
type input "[DATE]"
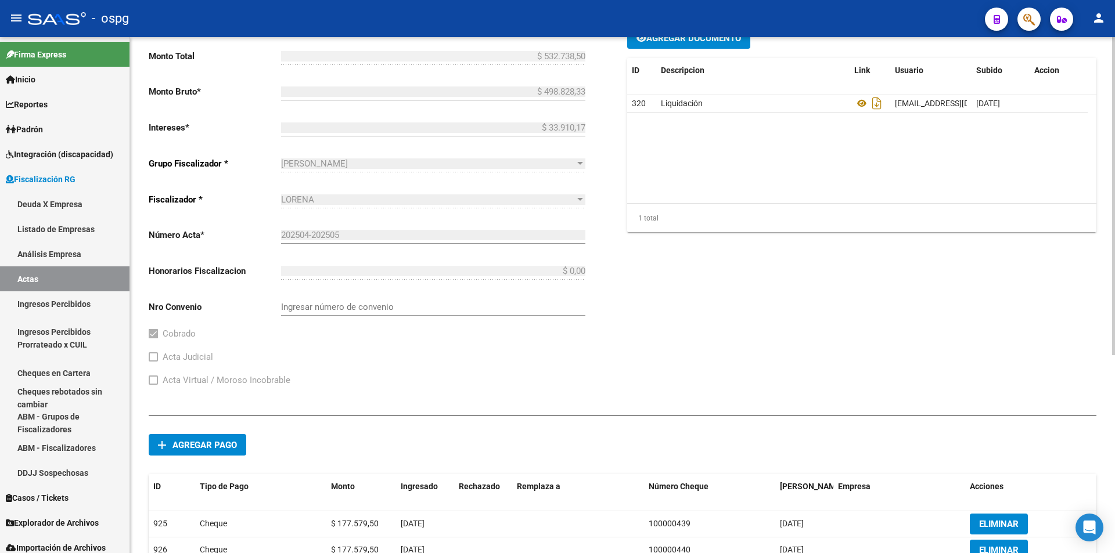
scroll to position [205, 0]
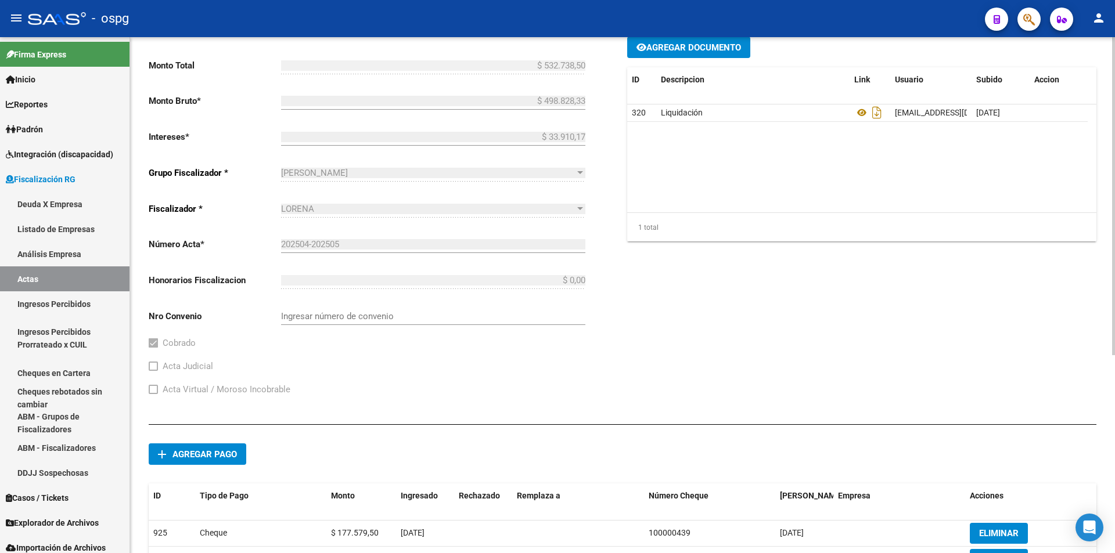
click at [823, 342] on div "Comentarios * Recibo 43149 Ingresar comentarios Fecha Acta * [DATE] Selecciona …" at bounding box center [861, 185] width 469 height 441
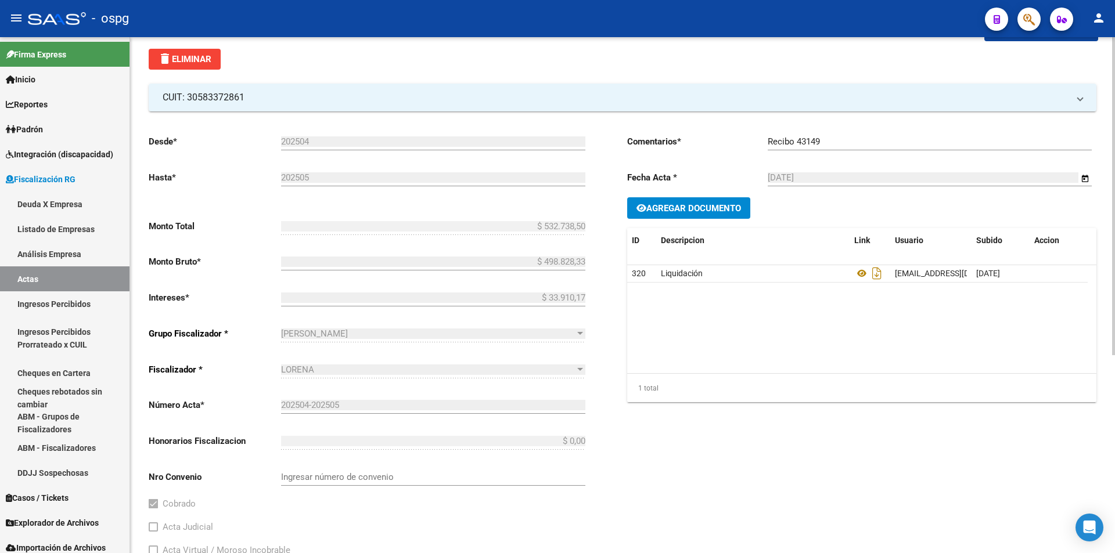
scroll to position [31, 0]
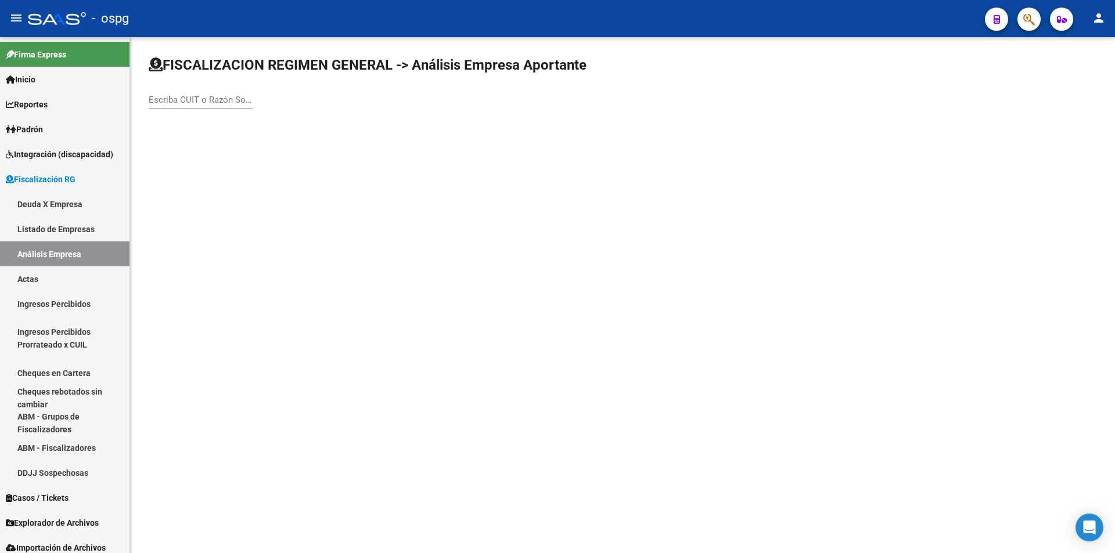
click at [363, 288] on mat-sidenav-content "FISCALIZACION REGIMEN GENERAL -> Análisis Empresa Aportante Escriba CUIT o Razó…" at bounding box center [622, 295] width 984 height 516
click at [203, 102] on input "Escriba CUIT o Razón Social para buscar" at bounding box center [201, 100] width 104 height 10
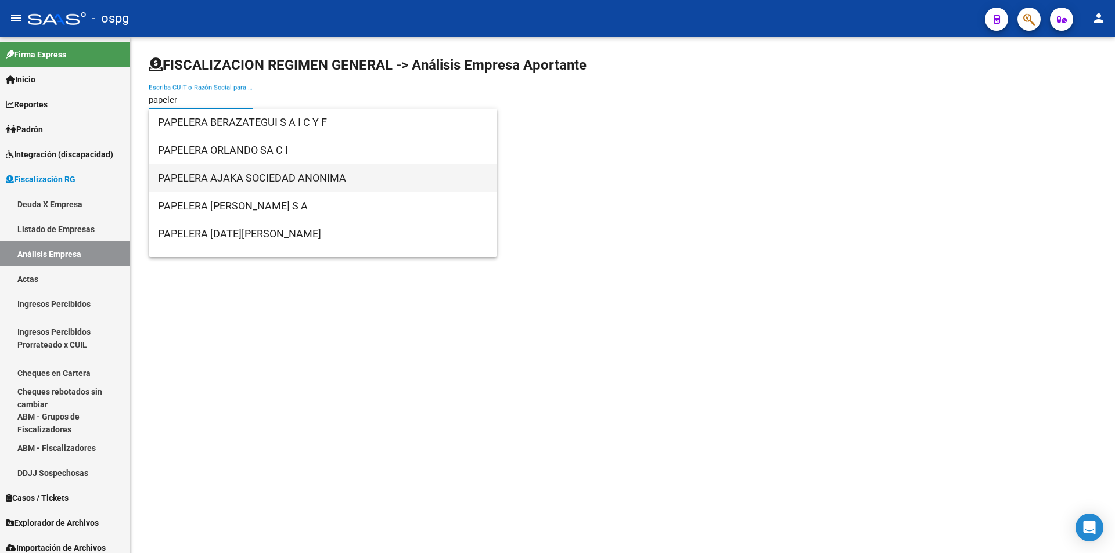
type input "papeler"
click at [245, 181] on span "PAPELERA AJAKA SOCIEDAD ANONIMA" at bounding box center [323, 178] width 330 height 28
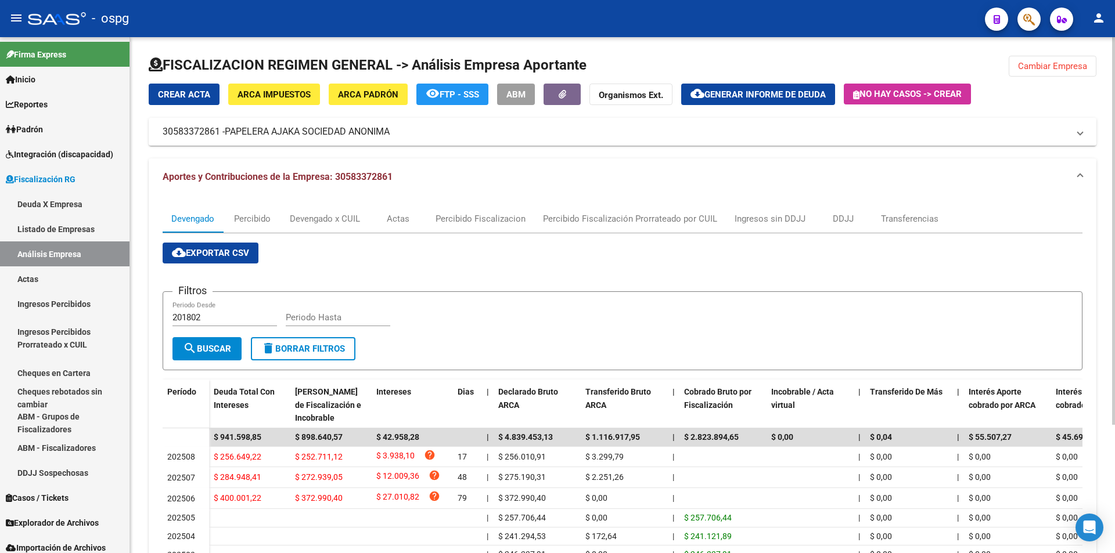
click at [769, 94] on span "Generar informe de deuda" at bounding box center [764, 94] width 121 height 10
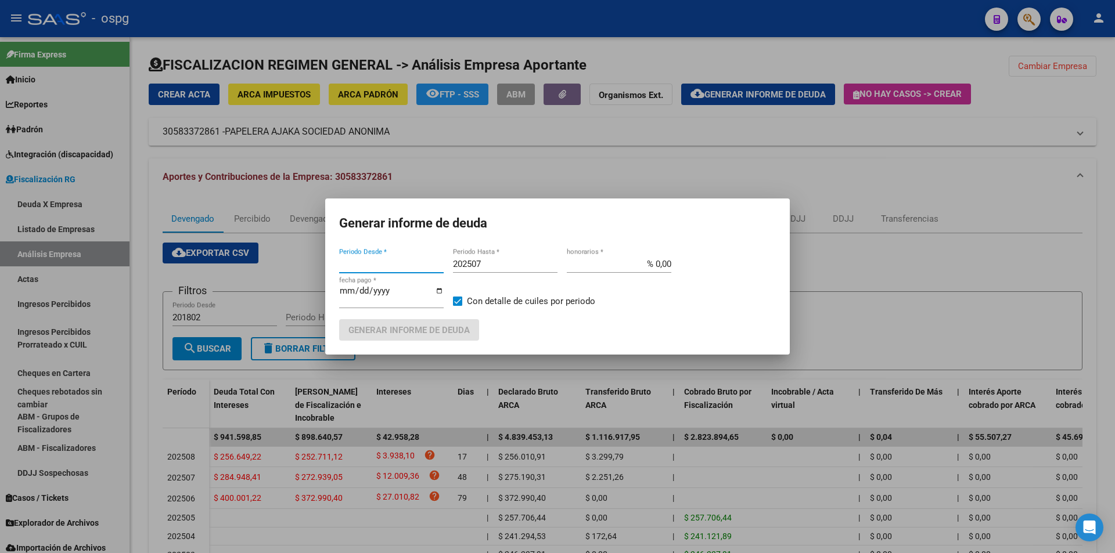
type input "202506"
click at [497, 264] on input "202507" at bounding box center [505, 264] width 104 height 10
type input "202508"
click at [456, 301] on span at bounding box center [457, 301] width 9 height 9
click at [457, 306] on input "Con detalle de cuiles por periodo" at bounding box center [457, 306] width 1 height 1
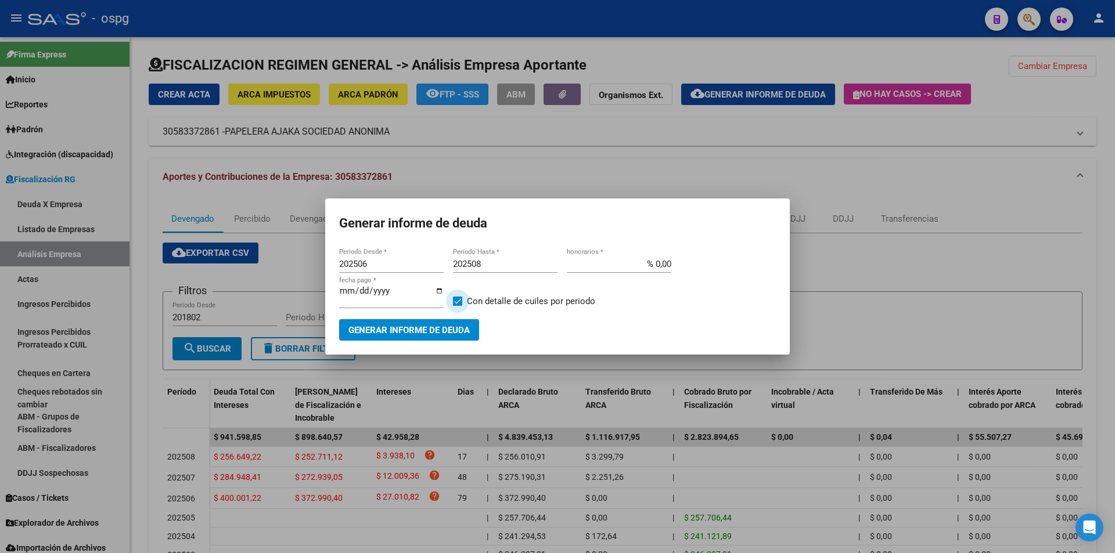
checkbox input "false"
click at [428, 327] on span "Generar informe de deuda" at bounding box center [408, 330] width 121 height 10
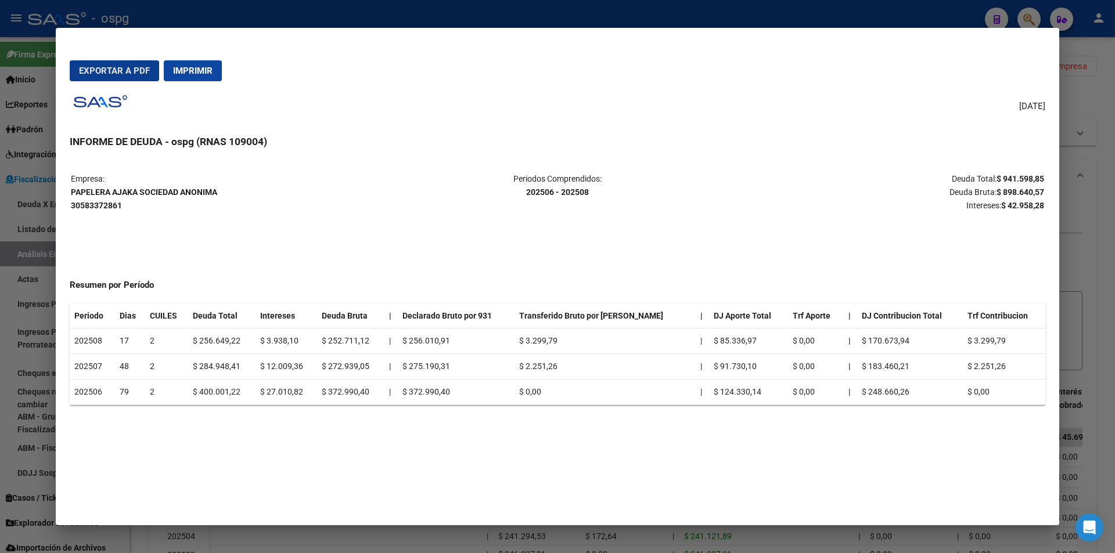
click at [99, 71] on span "Exportar a PDF" at bounding box center [114, 71] width 71 height 10
click at [1081, 218] on div at bounding box center [557, 276] width 1115 height 553
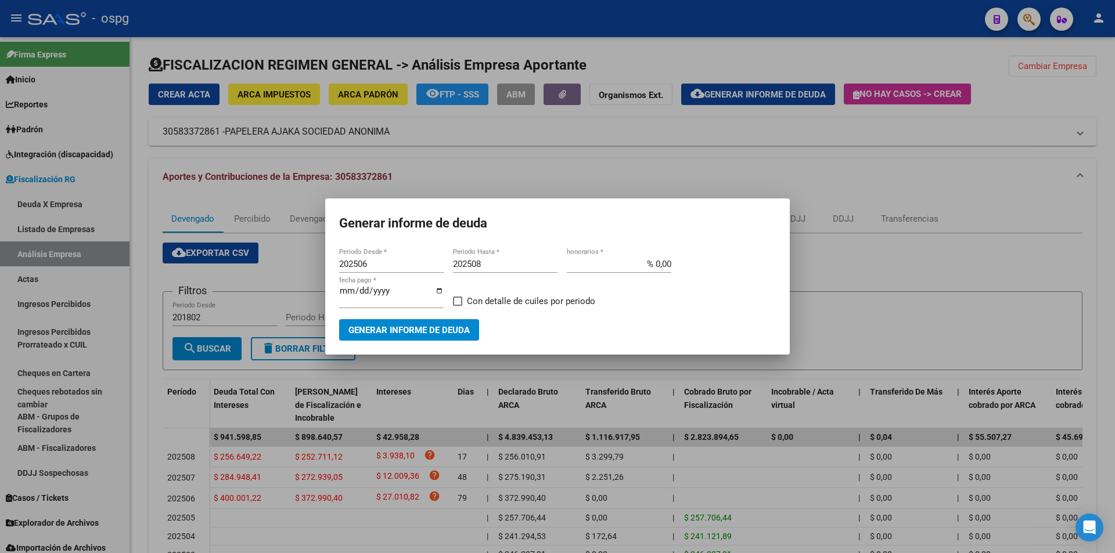
click at [1091, 199] on div at bounding box center [557, 276] width 1115 height 553
